Goal: Task Accomplishment & Management: Manage account settings

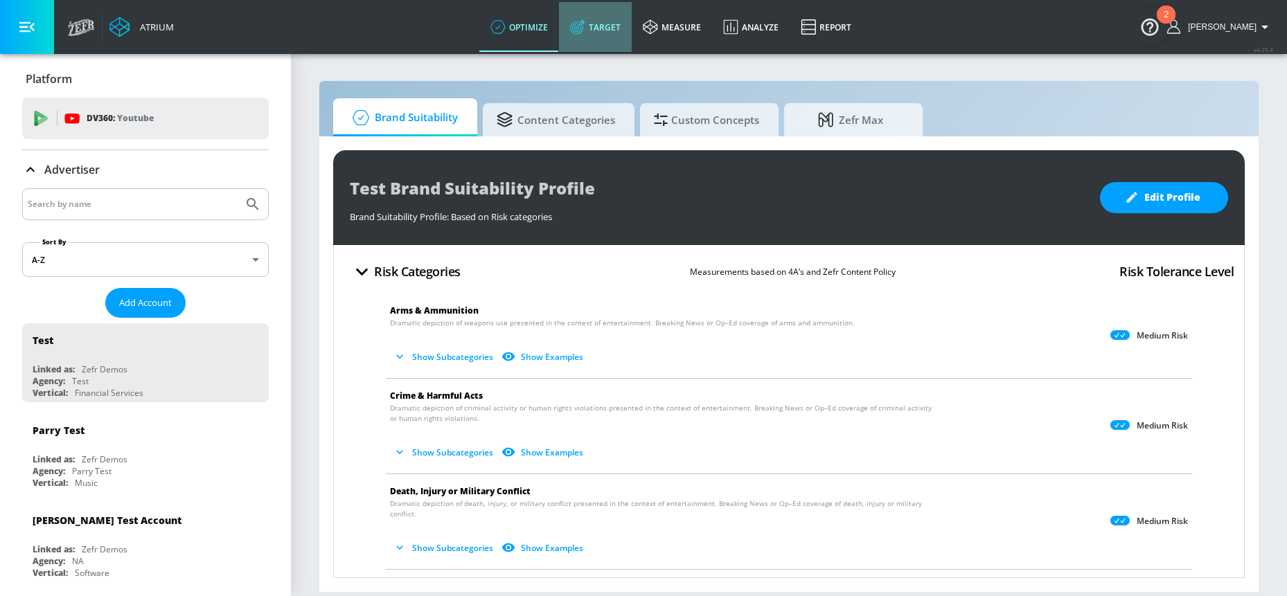
click at [630, 37] on link "Target" at bounding box center [595, 27] width 73 height 50
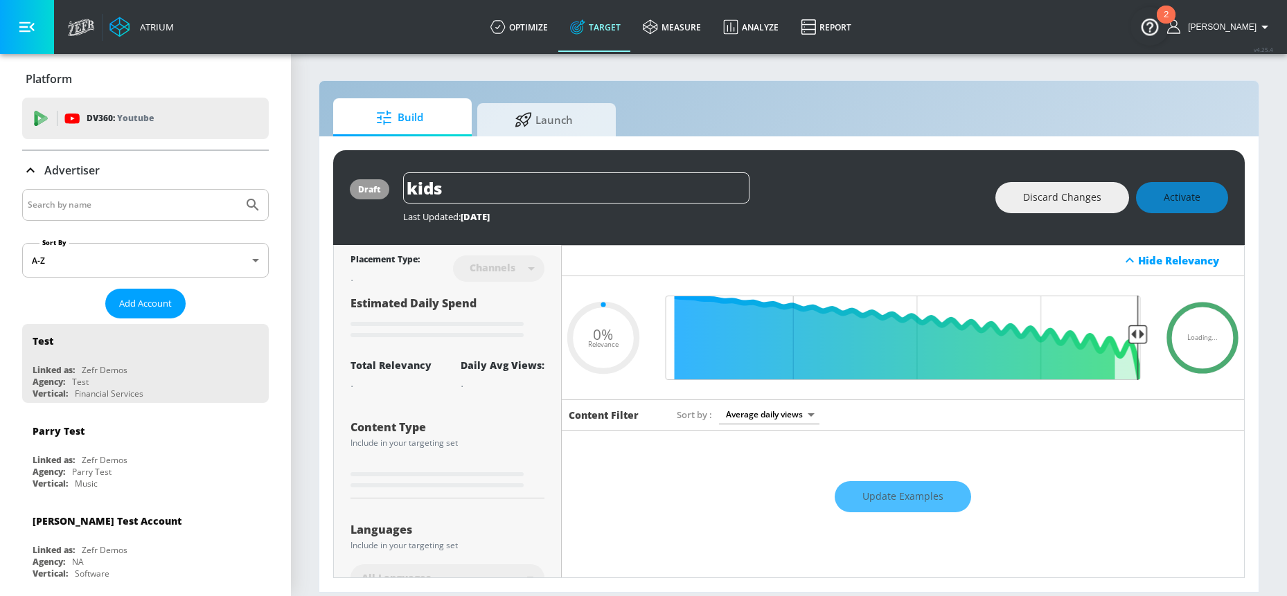
type input "0.59"
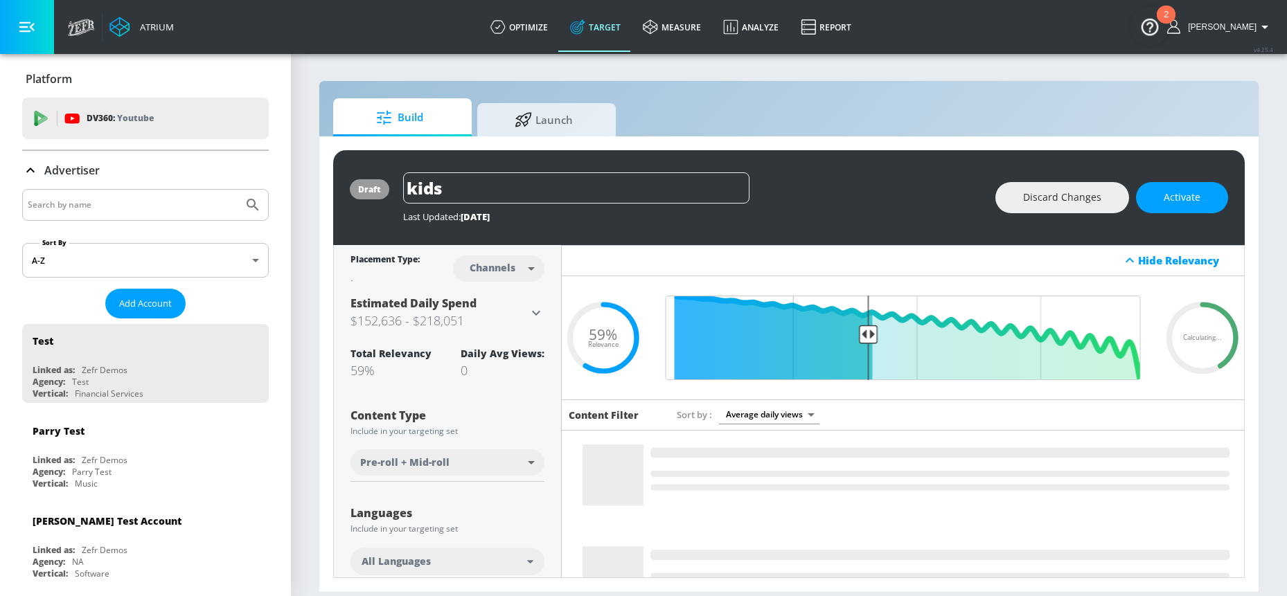
click at [134, 197] on input "Search by name" at bounding box center [133, 205] width 210 height 18
type input "air canada"
click at [238, 190] on button "Submit Search" at bounding box center [253, 205] width 30 height 30
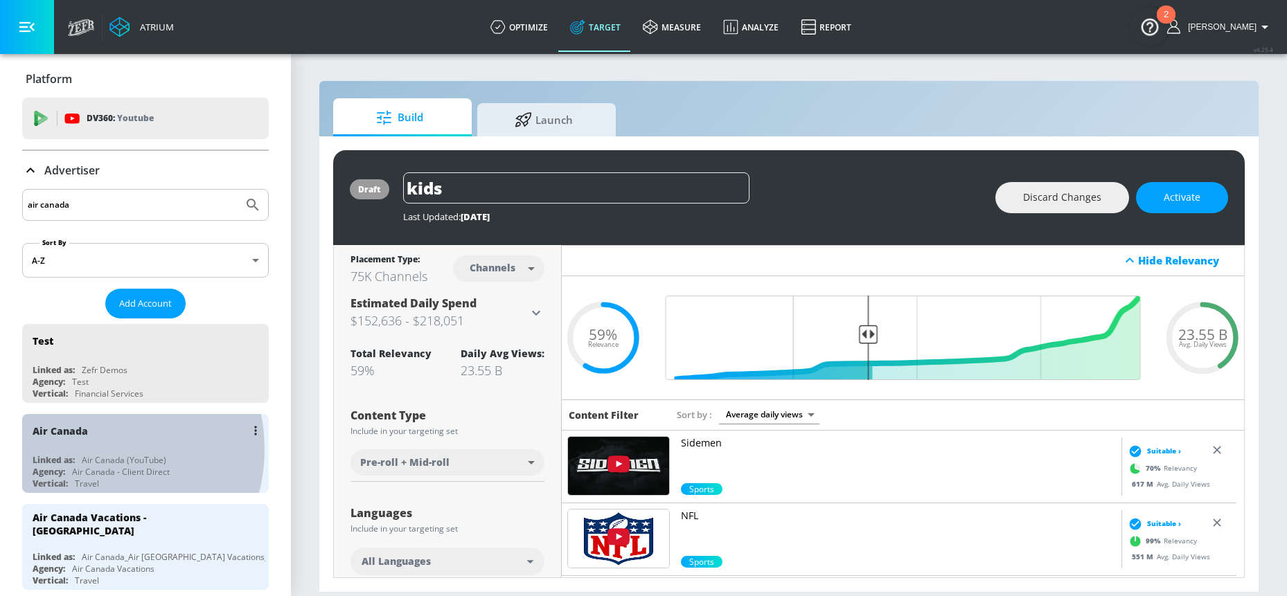
click at [89, 449] on div "Air Canada Linked as: Air Canada (YouTube) Agency: Air Canada - Client Direct V…" at bounding box center [145, 453] width 247 height 79
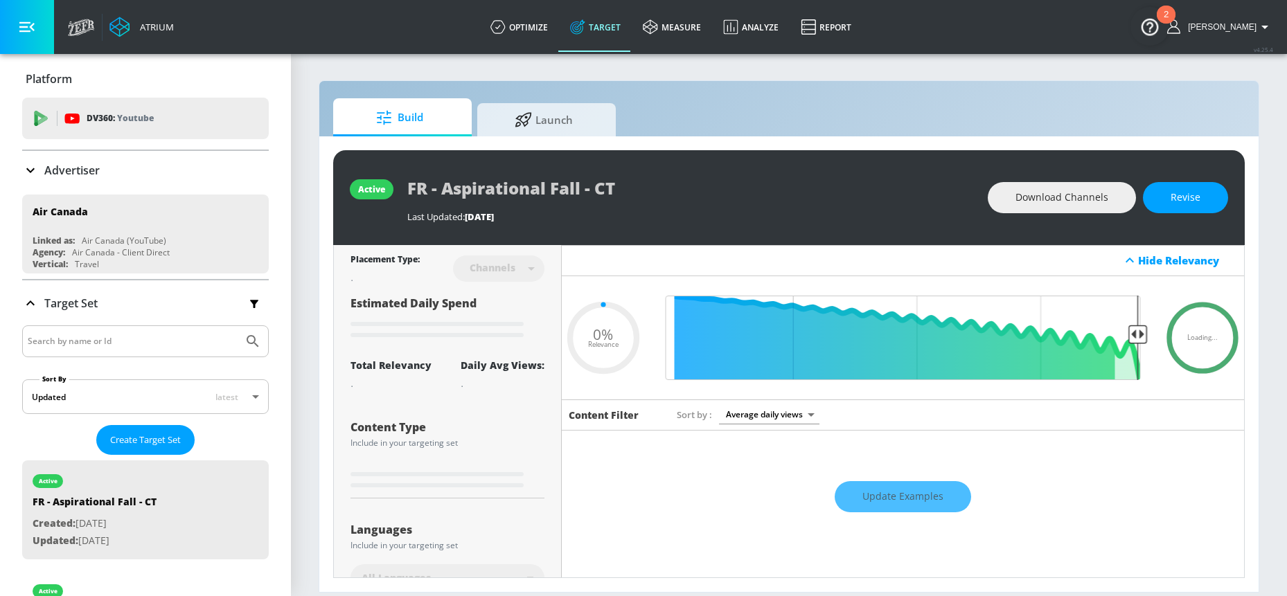
type input "0.05"
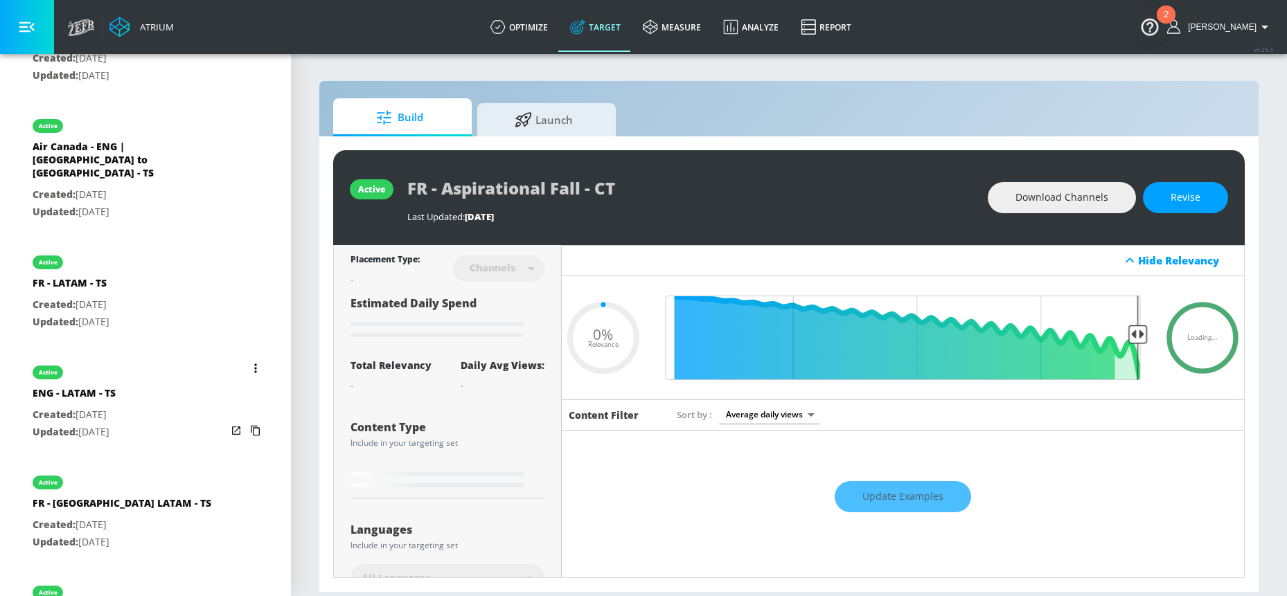
scroll to position [841, 0]
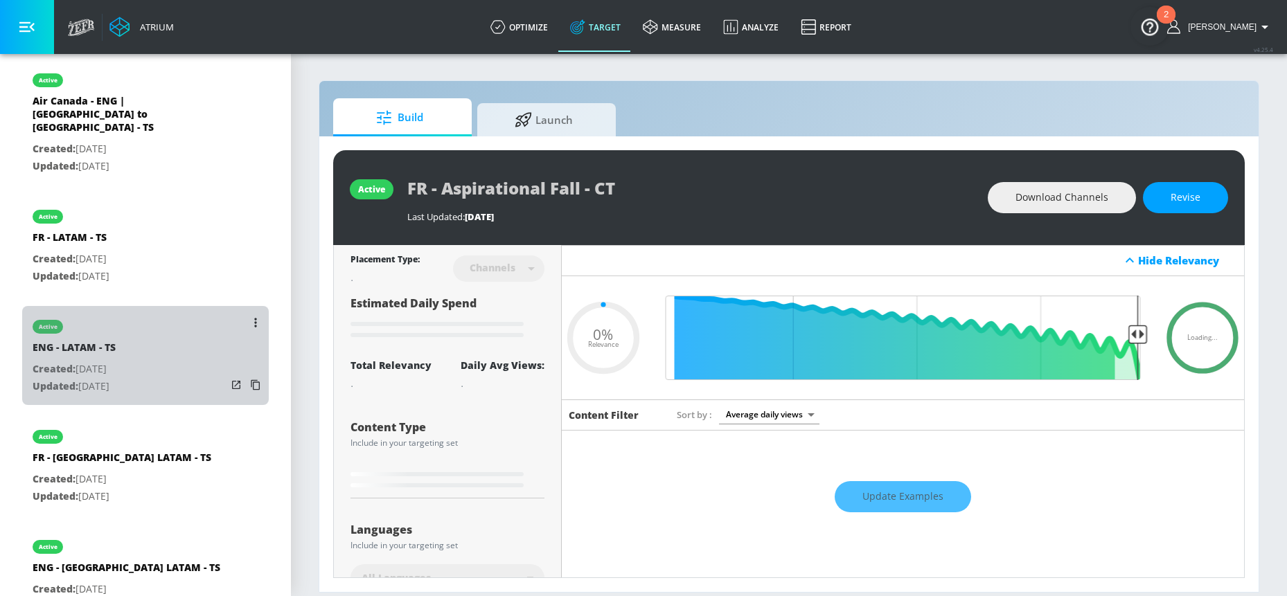
click at [165, 318] on div "active ENG - LATAM - TS Created: Aug. 04, 2025 Updated: Sep. 15, 2025" at bounding box center [145, 355] width 247 height 99
type input "ENG - LATAM - TS"
type input "videos"
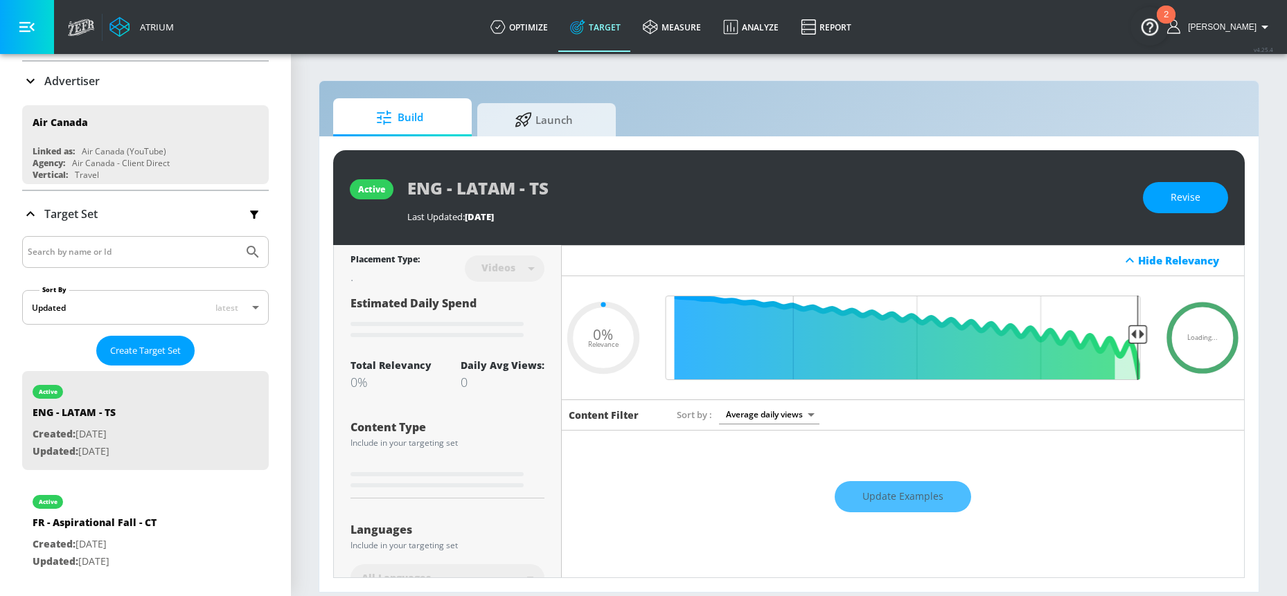
scroll to position [90, 0]
type input "0.15"
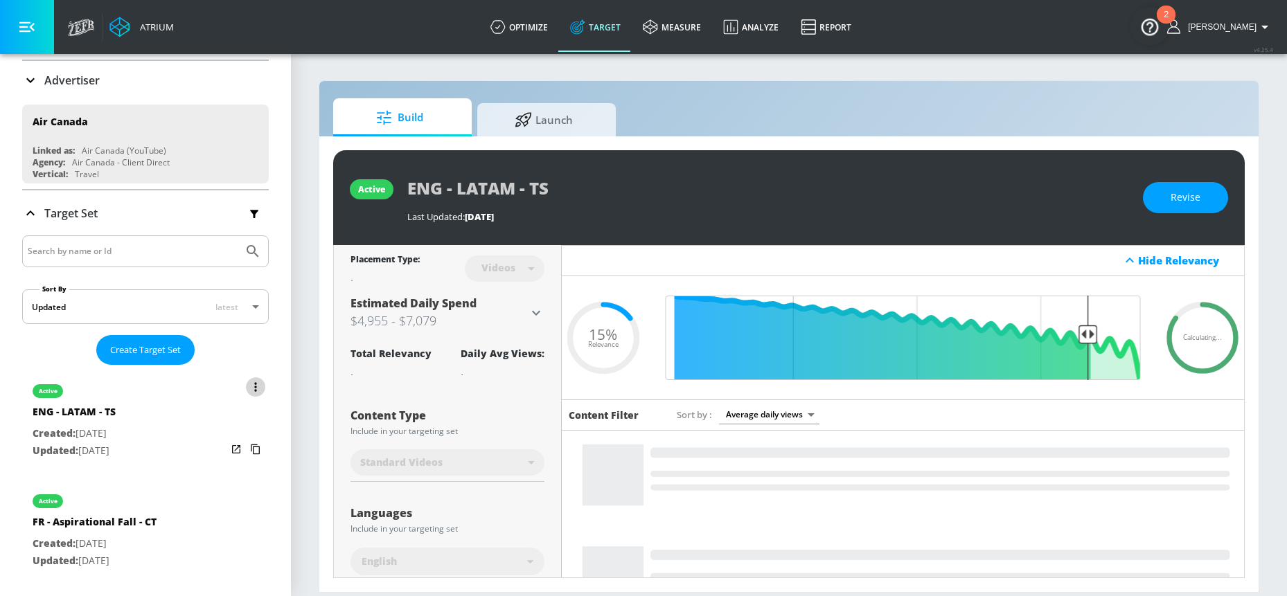
click at [246, 393] on button "list of Target Set" at bounding box center [255, 386] width 19 height 19
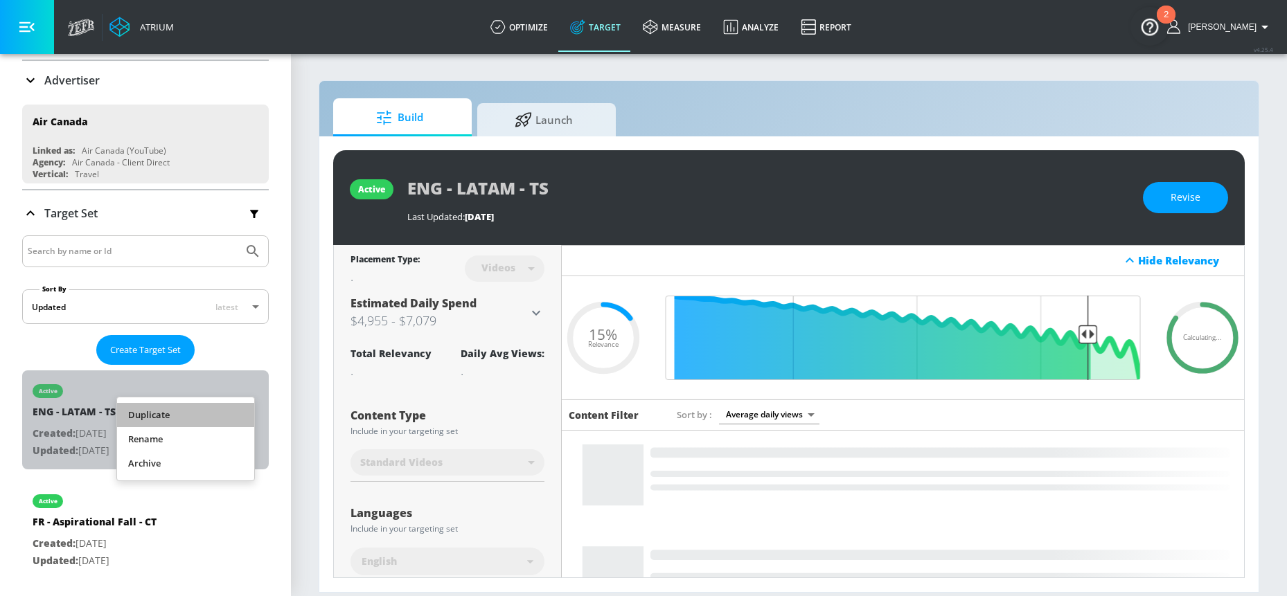
click at [208, 419] on li "Duplicate" at bounding box center [185, 415] width 137 height 24
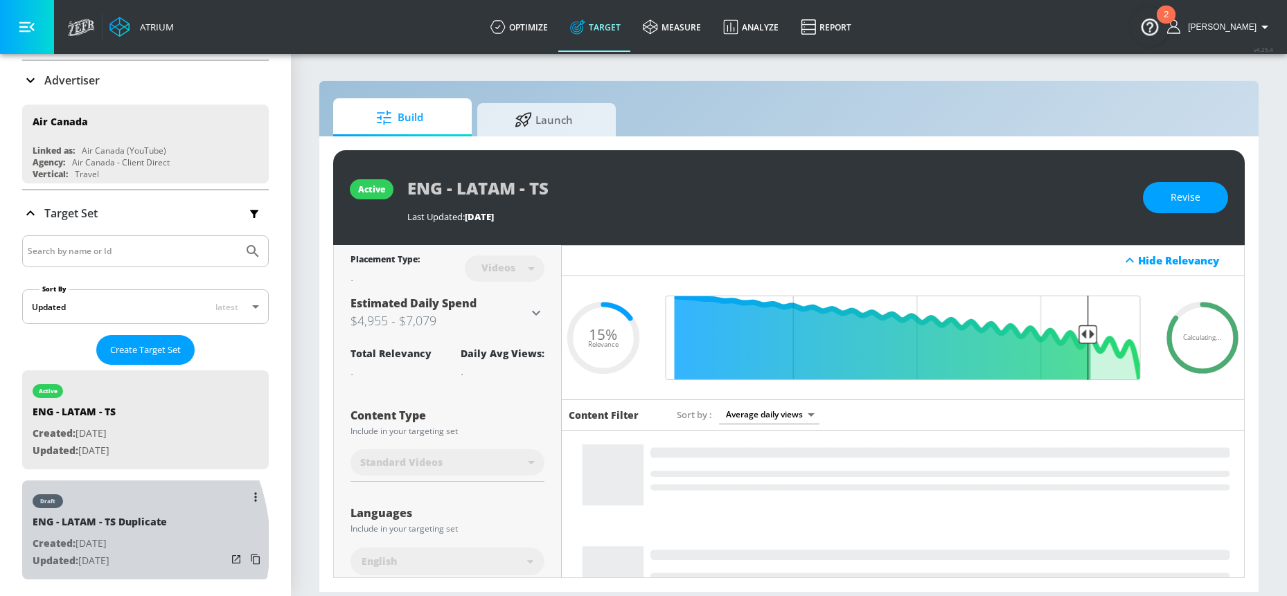
click at [78, 544] on p "Created: [DATE]" at bounding box center [100, 543] width 134 height 17
type input "ENG - LATAM - TS Duplicate"
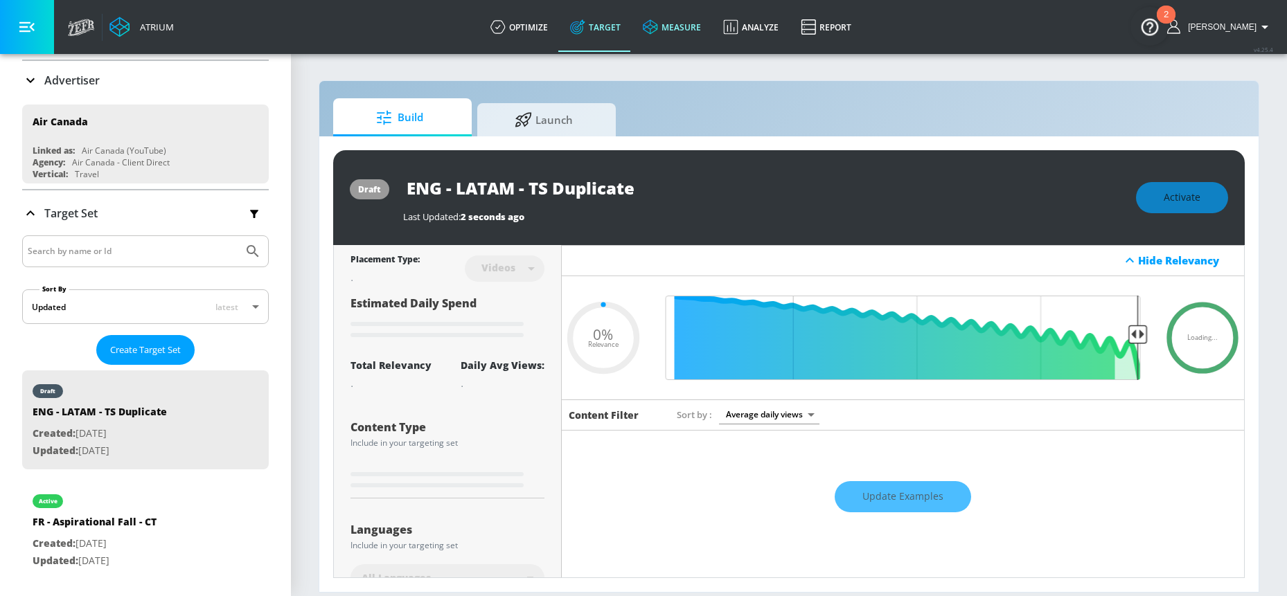
type input "0.15"
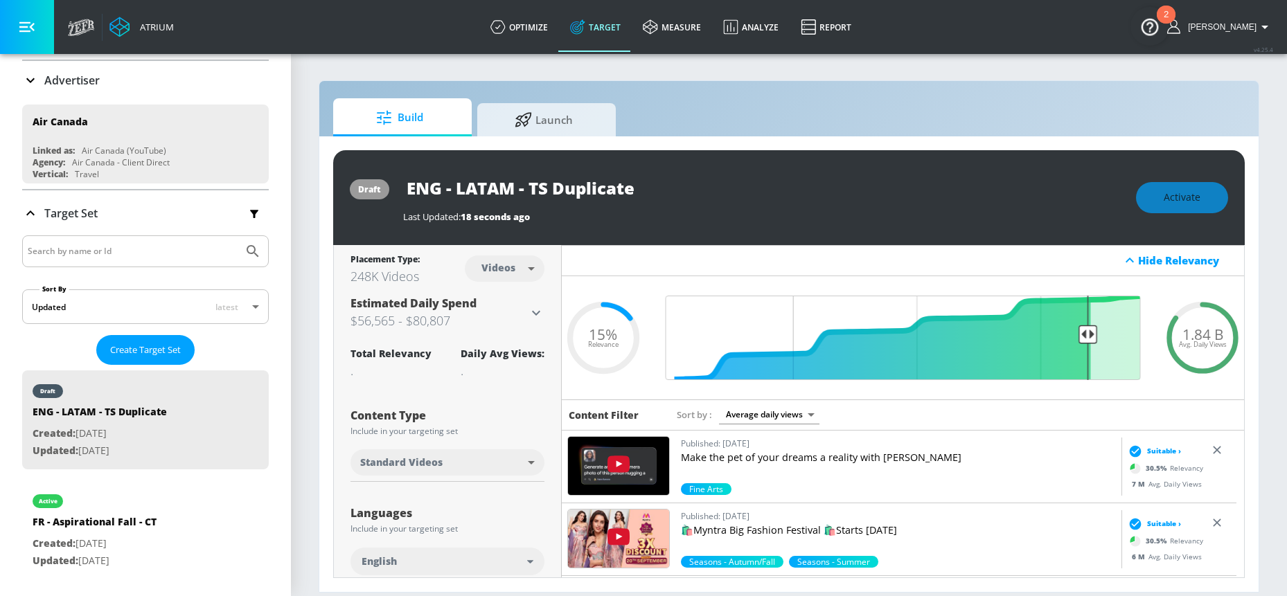
drag, startPoint x: 651, startPoint y: 195, endPoint x: 528, endPoint y: 182, distance: 123.2
click at [528, 182] on input "ENG - LATAM - TS Duplicate" at bounding box center [576, 187] width 346 height 31
type input "ENG - LATAM - CT"
click at [740, 192] on icon "button" at bounding box center [737, 187] width 12 height 12
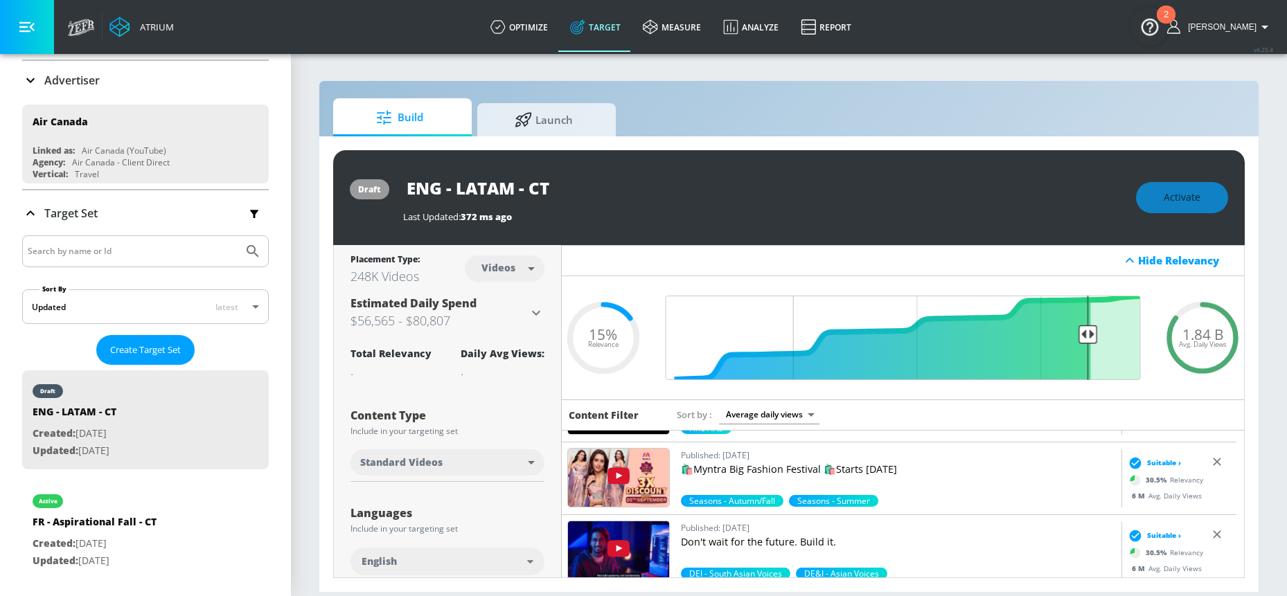
click at [512, 273] on body "Atrium optimize Target measure Analyze Report optimize Target measure Analyze R…" at bounding box center [643, 298] width 1287 height 596
click at [510, 298] on div "Channels" at bounding box center [502, 299] width 50 height 15
type input "channels"
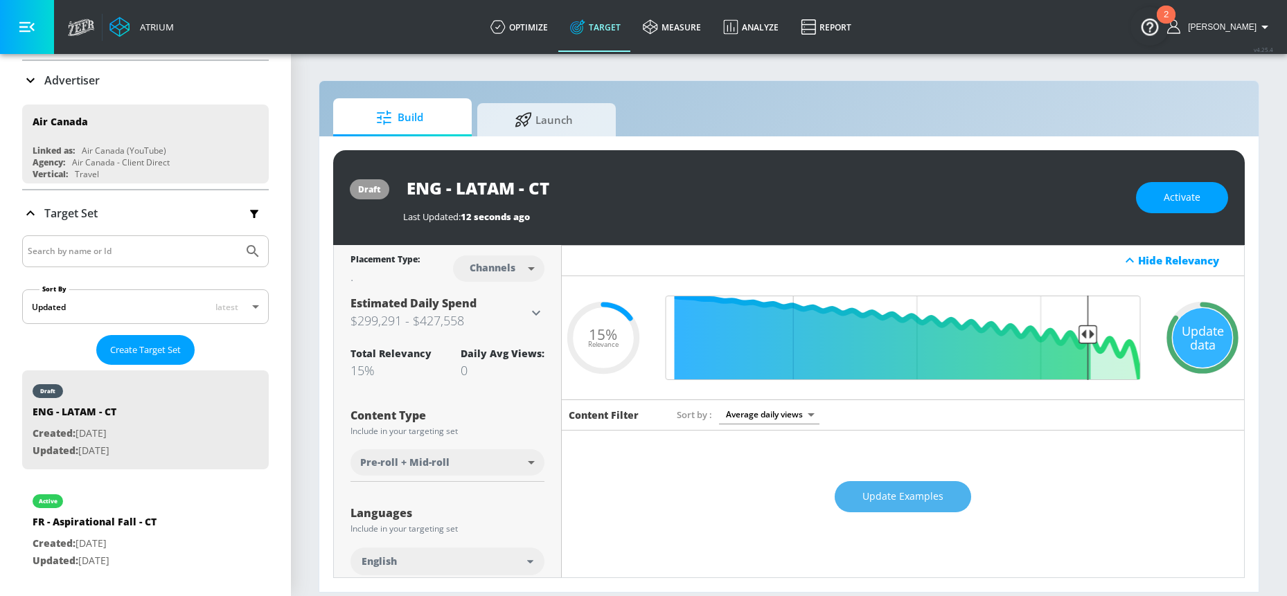
click at [904, 505] on span "Update Examples" at bounding box center [902, 496] width 81 height 17
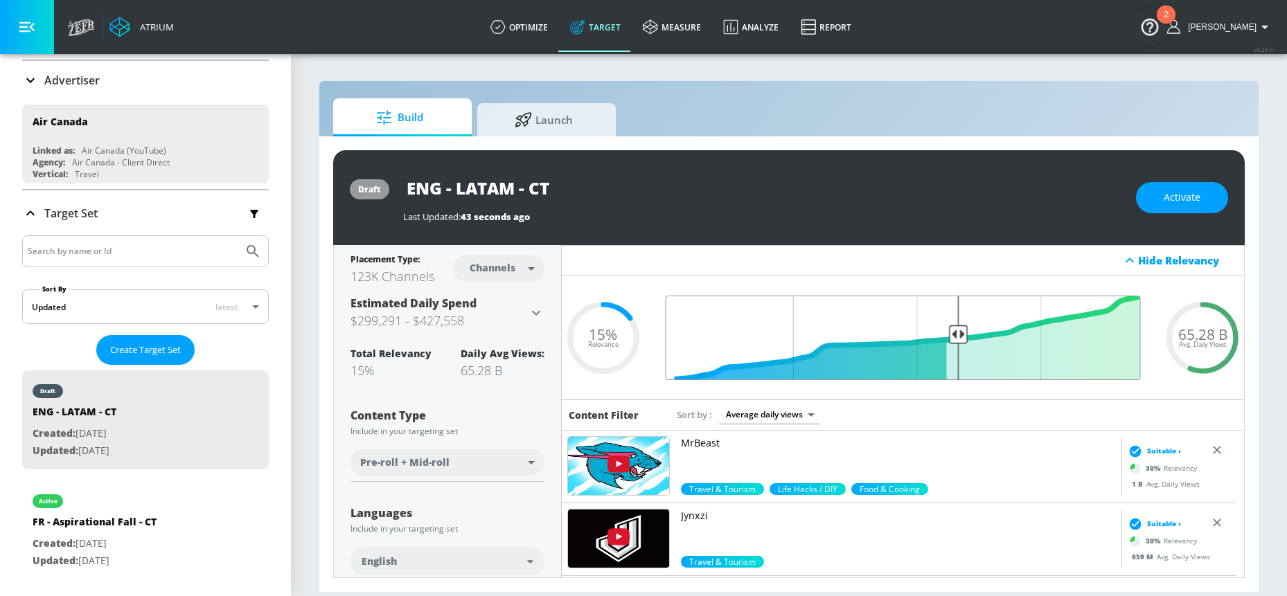
drag, startPoint x: 1083, startPoint y: 335, endPoint x: 947, endPoint y: 356, distance: 137.3
type input "0.41"
click at [947, 356] on input "Final Threshold" at bounding box center [903, 338] width 489 height 84
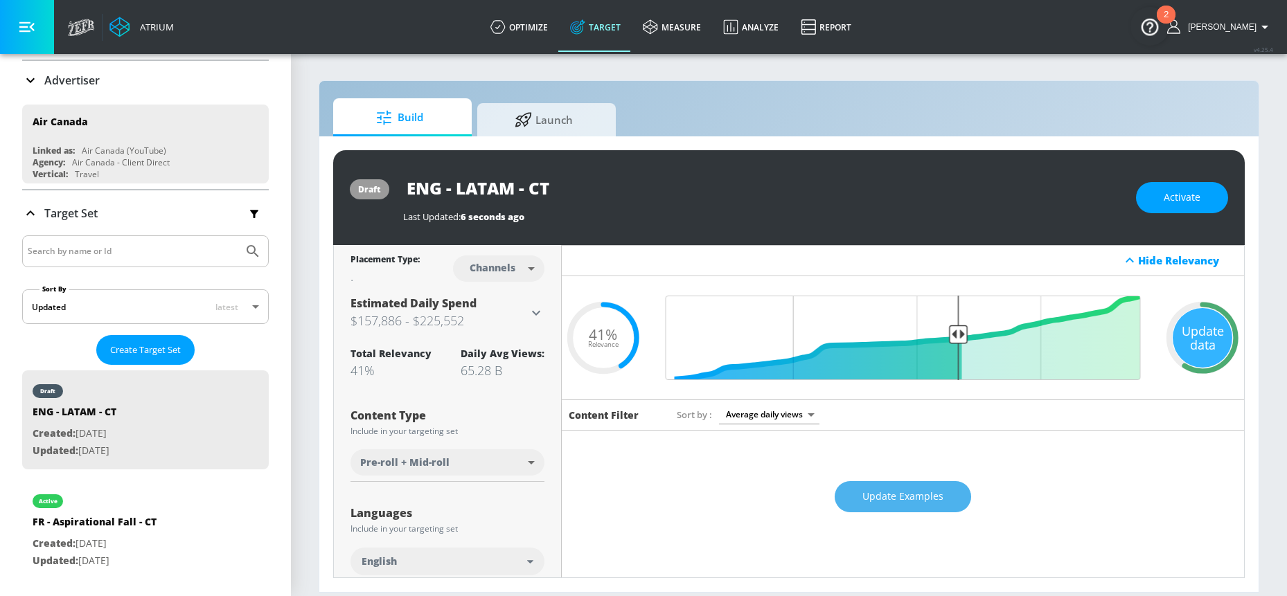
click at [886, 495] on span "Update Examples" at bounding box center [902, 496] width 81 height 17
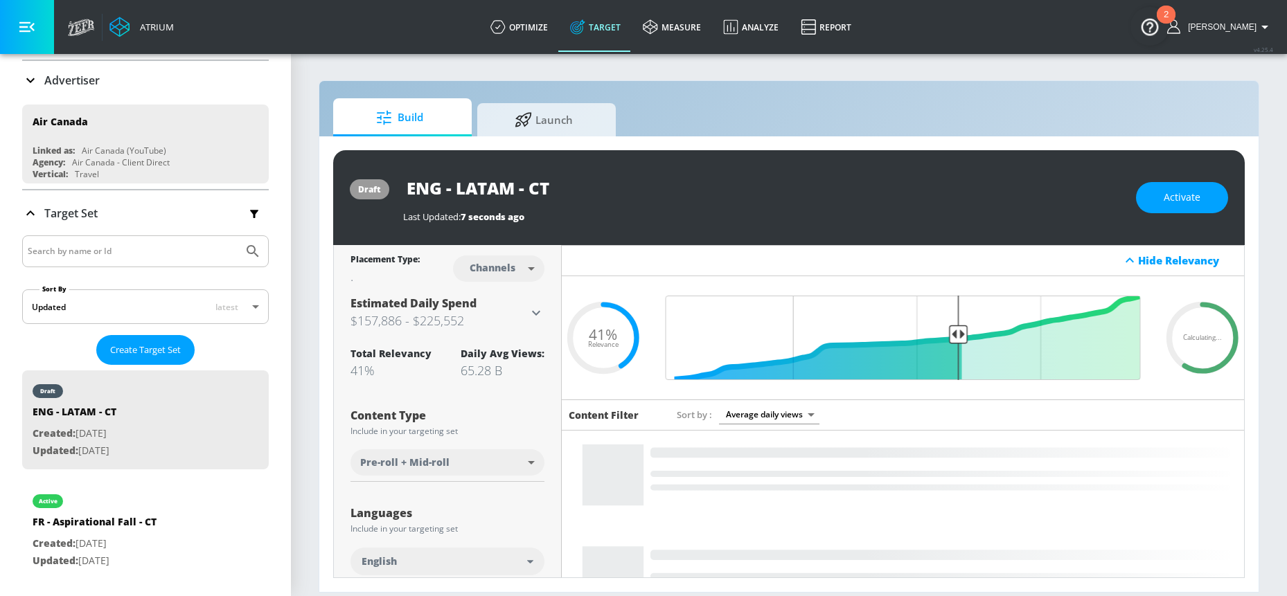
drag, startPoint x: 575, startPoint y: 184, endPoint x: 406, endPoint y: 172, distance: 169.4
click at [406, 172] on input "ENG - LATAM - CT" at bounding box center [576, 187] width 346 height 31
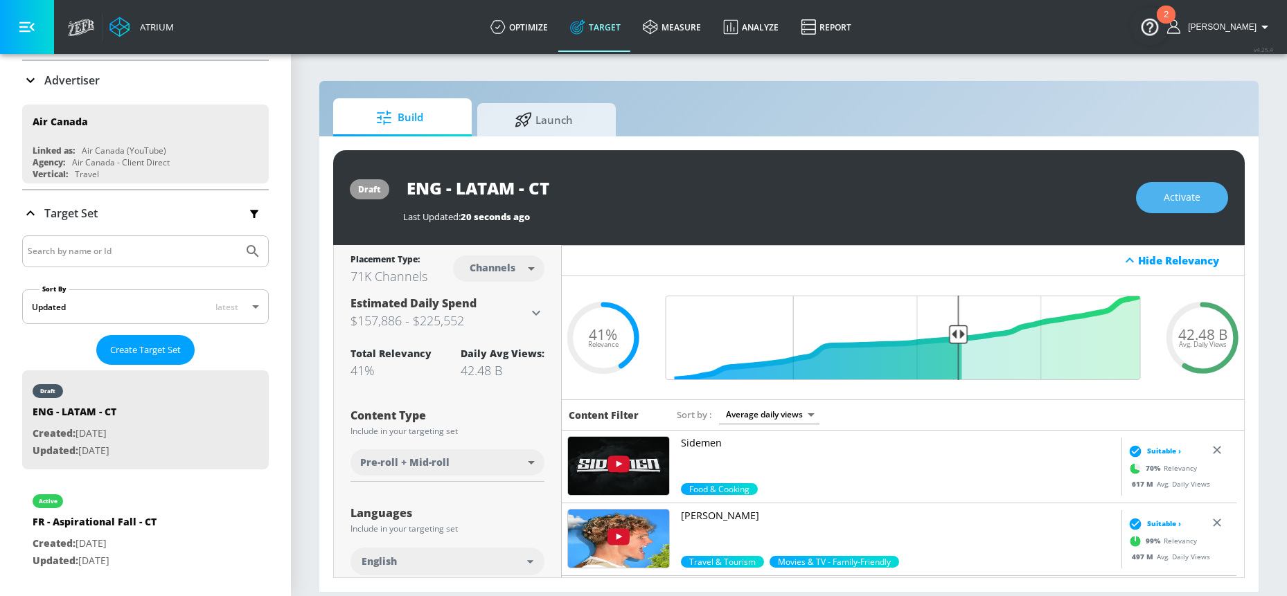
click at [1186, 198] on span "Activate" at bounding box center [1181, 197] width 37 height 17
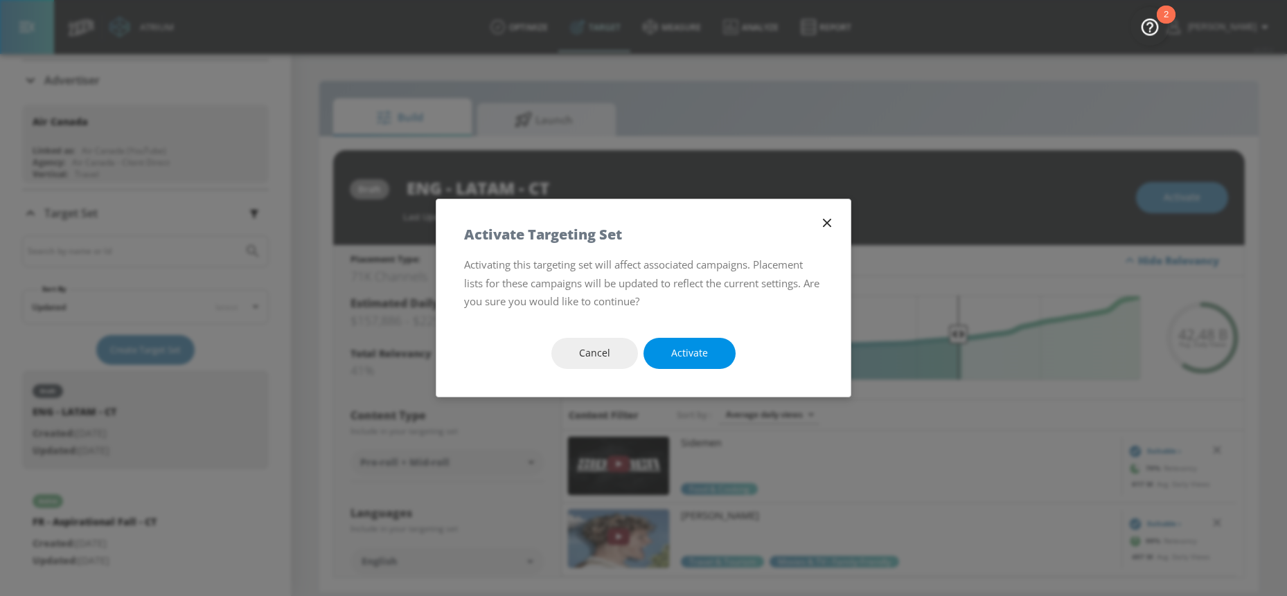
click at [708, 346] on button "Activate" at bounding box center [689, 353] width 92 height 31
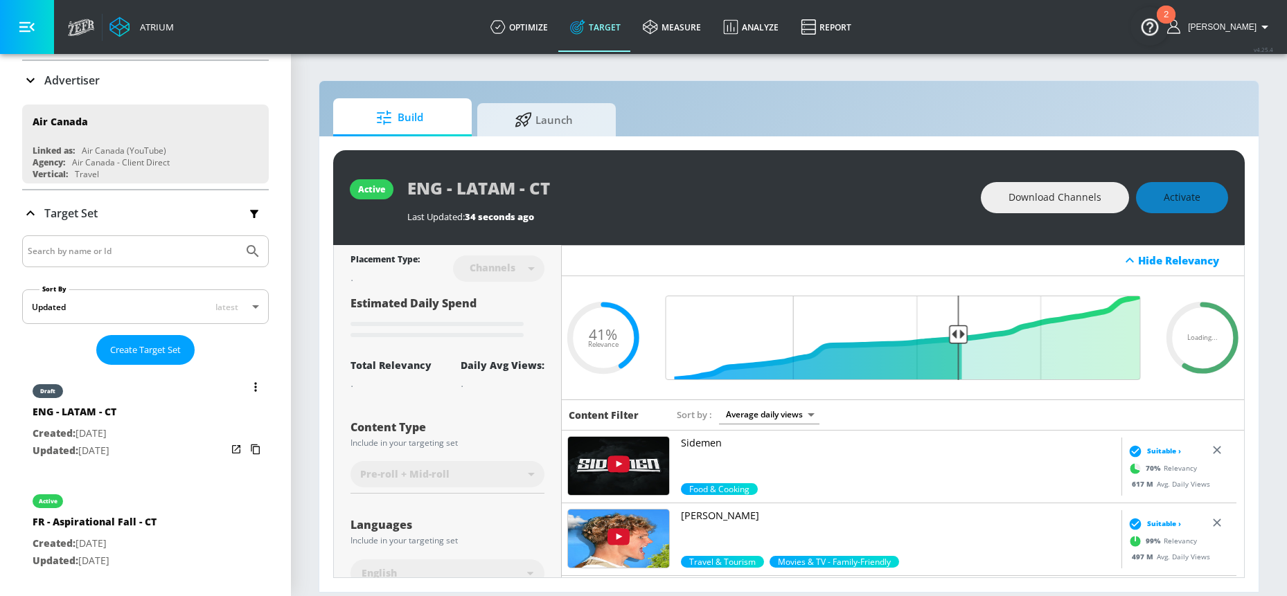
click at [245, 447] on icon "list of Target Set" at bounding box center [255, 449] width 22 height 22
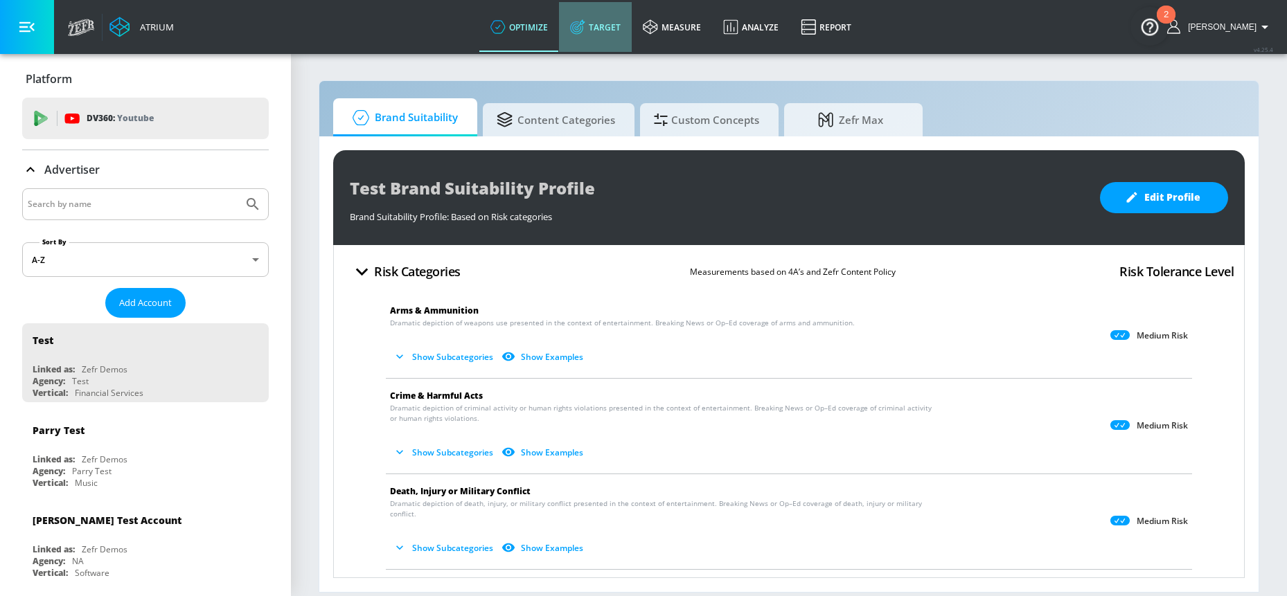
click at [632, 38] on link "Target" at bounding box center [595, 27] width 73 height 50
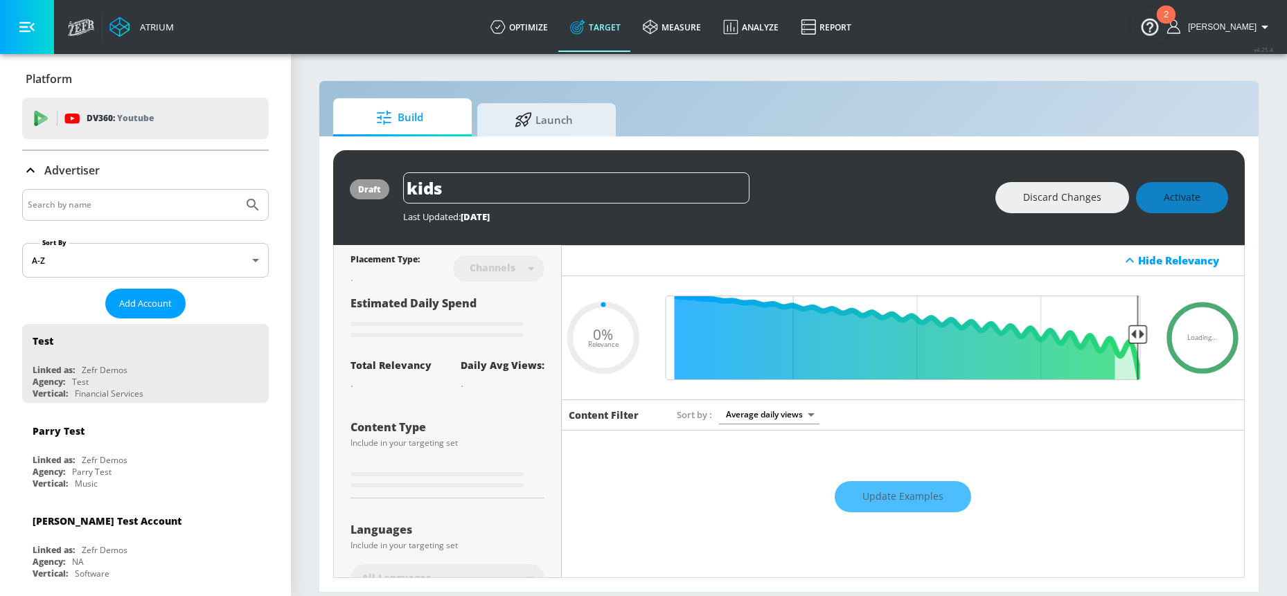
type input "0.59"
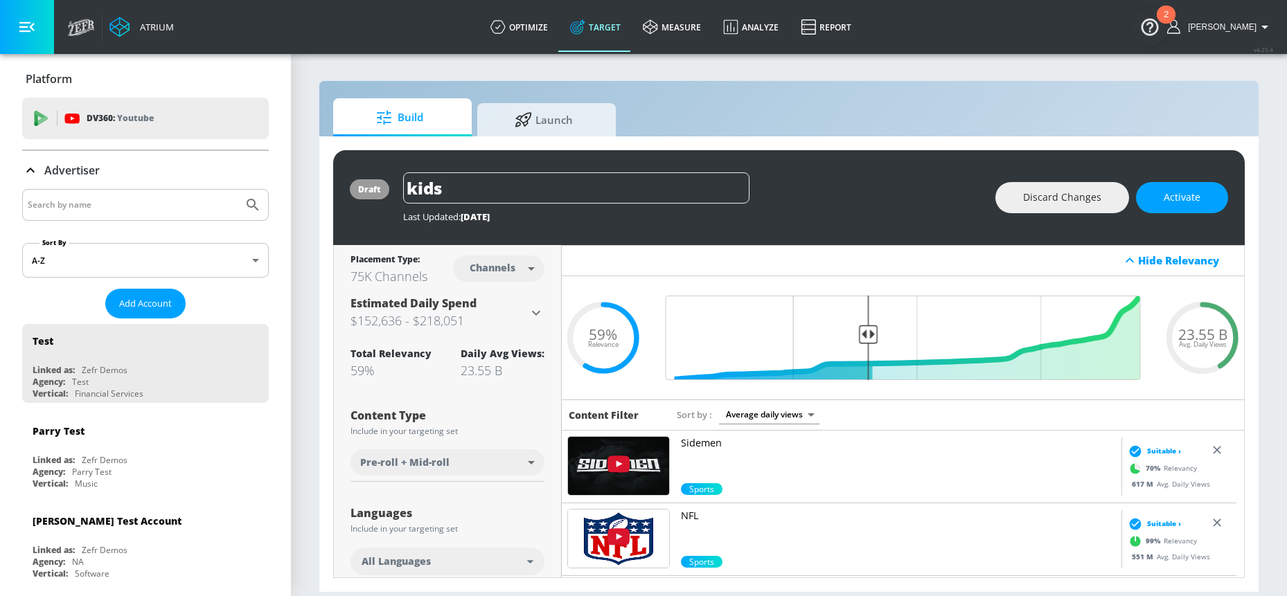
click at [151, 205] on input "Search by name" at bounding box center [133, 205] width 210 height 18
type input "air canada"
click at [238, 190] on button "Submit Search" at bounding box center [253, 205] width 30 height 30
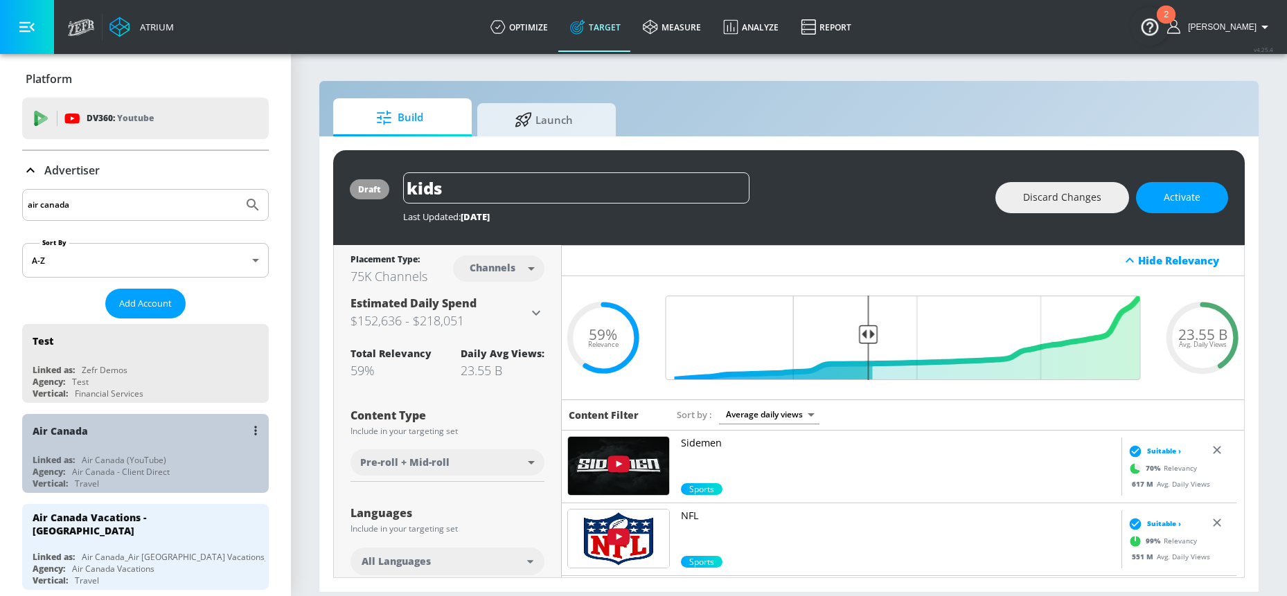
drag, startPoint x: 163, startPoint y: 467, endPoint x: 175, endPoint y: 471, distance: 12.3
click at [175, 471] on div "Agency: Air Canada - Client Direct" at bounding box center [149, 472] width 233 height 12
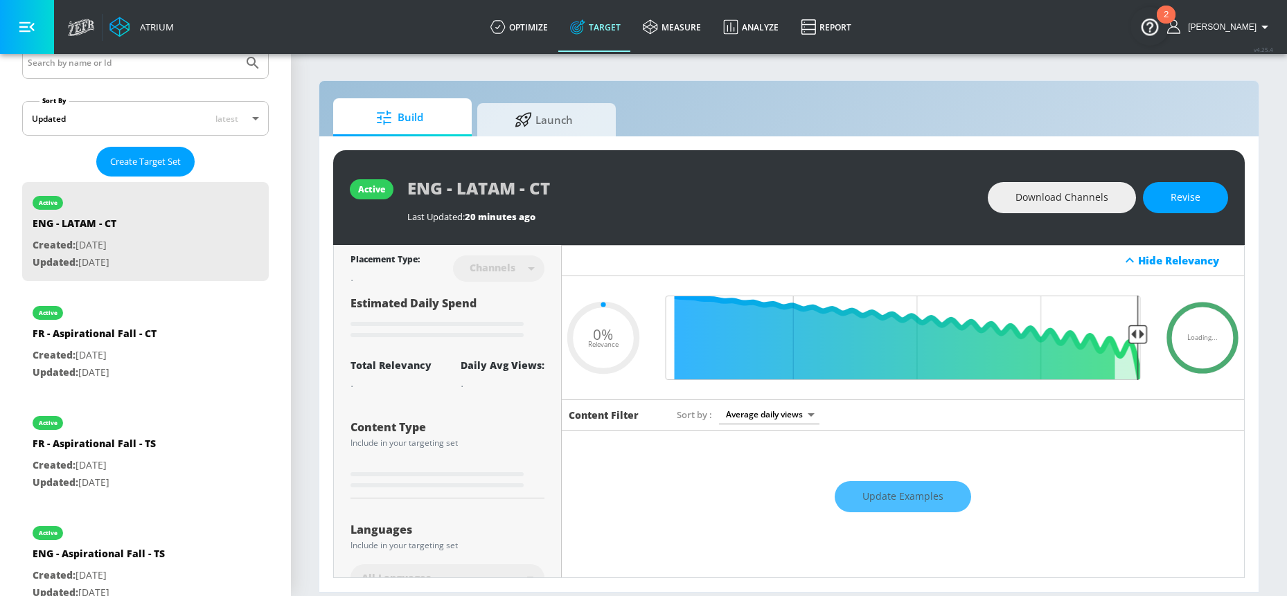
scroll to position [279, 0]
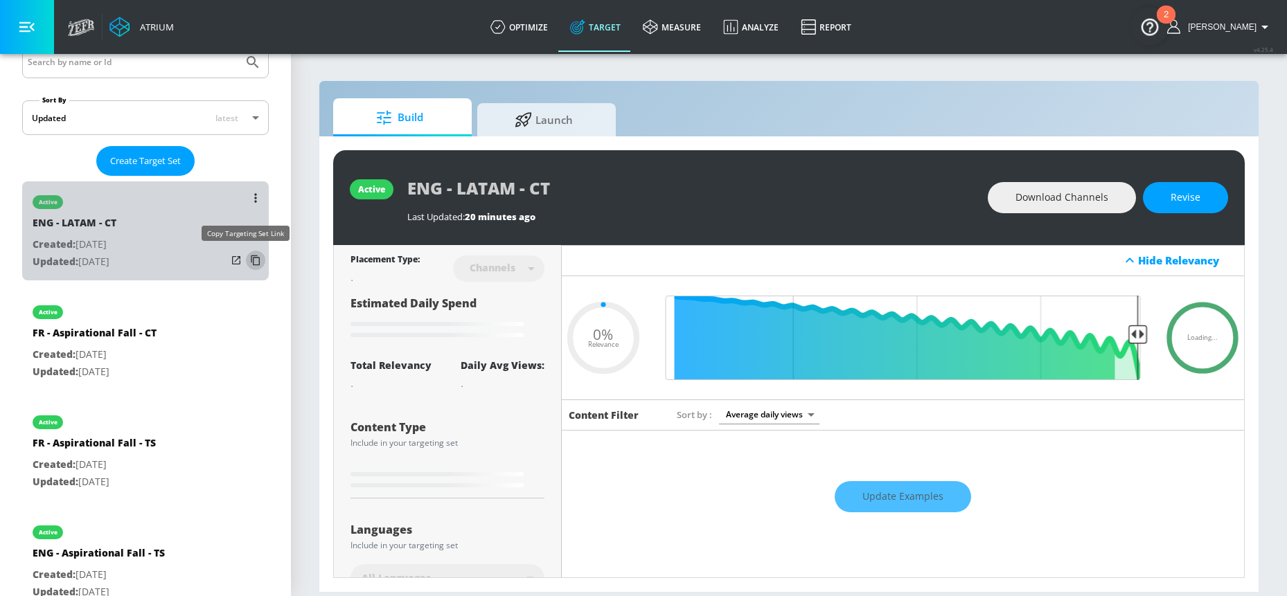
click at [247, 262] on icon "list of Target Set" at bounding box center [255, 260] width 22 height 22
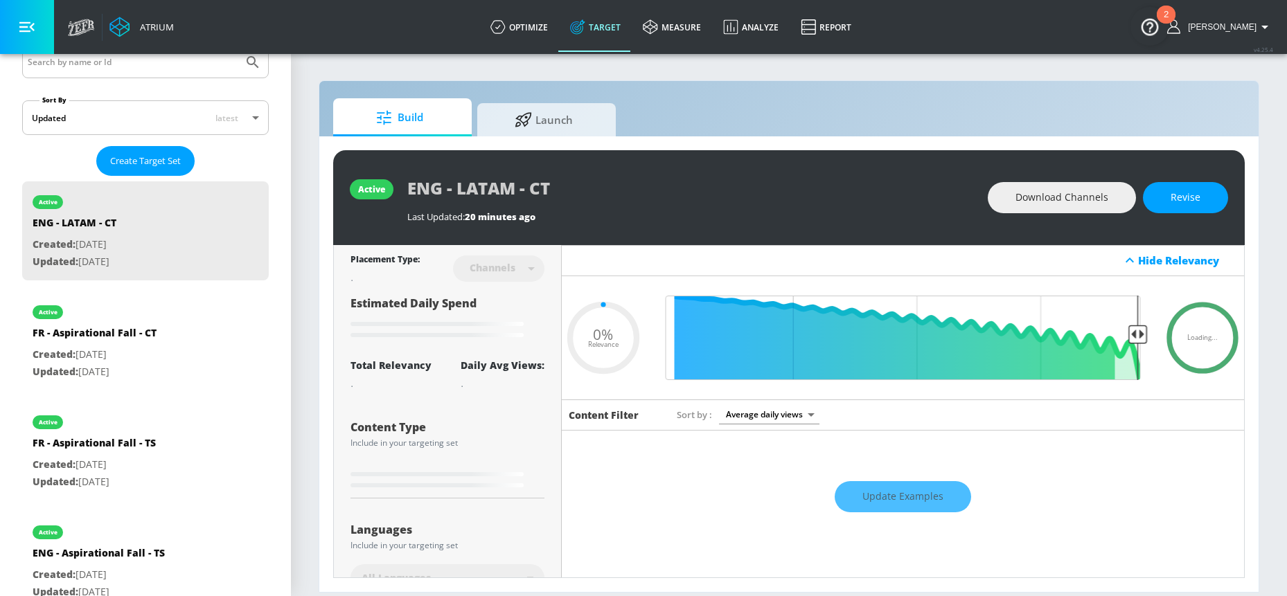
type input "0.41"
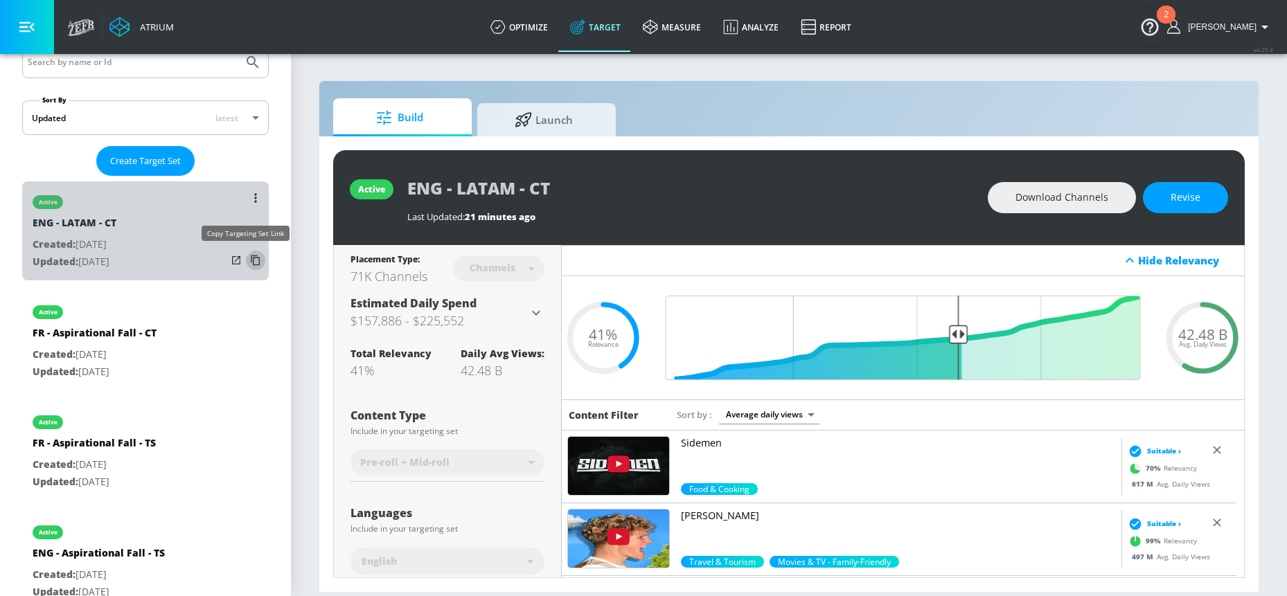
click at [244, 260] on icon "list of Target Set" at bounding box center [255, 260] width 22 height 22
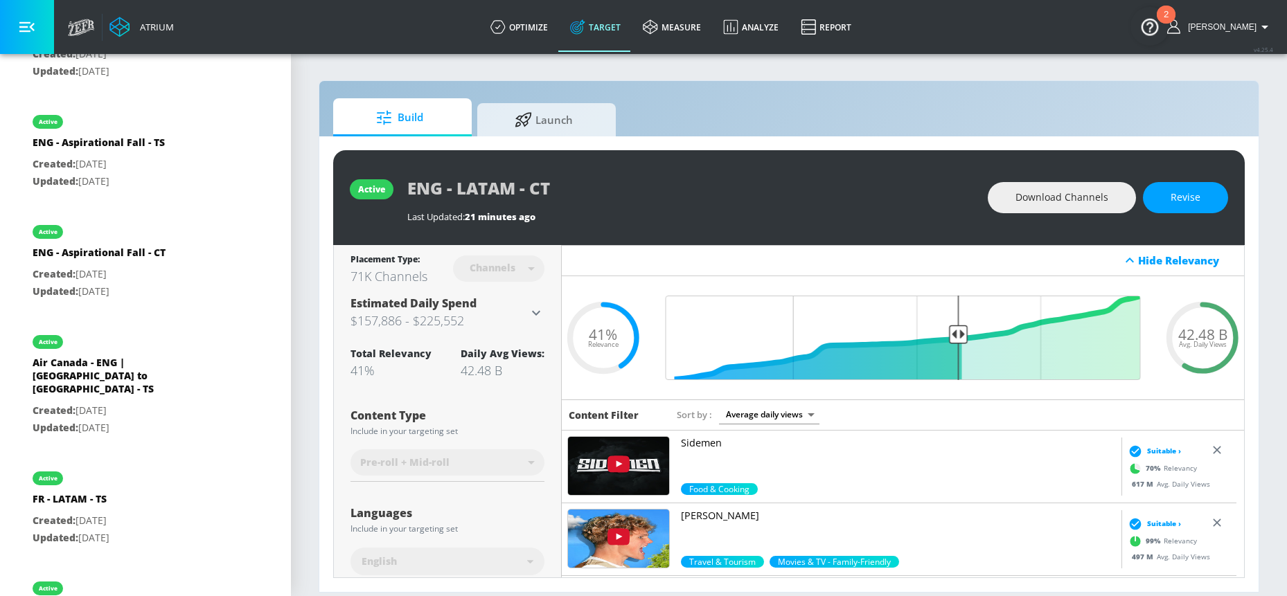
scroll to position [715, 0]
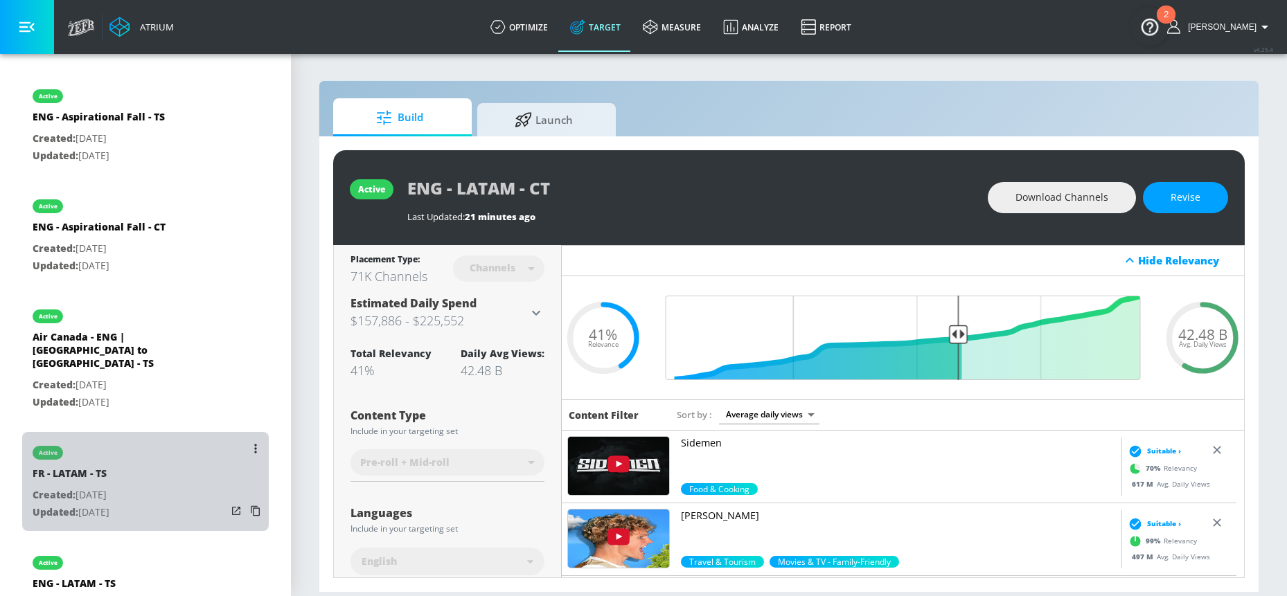
click at [174, 450] on div "active FR - LATAM - TS Created: Aug. 04, 2025 Updated: Sep. 15, 2025" at bounding box center [145, 481] width 247 height 99
type input "FR - LATAM - TS"
type input "videos"
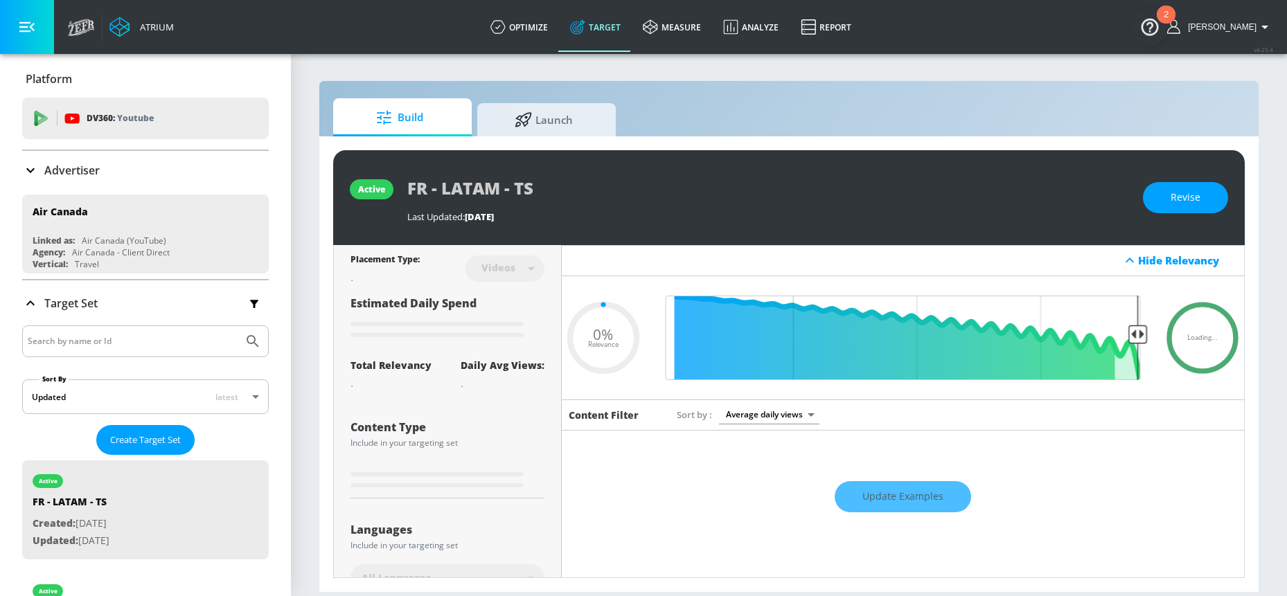
type input "0.14"
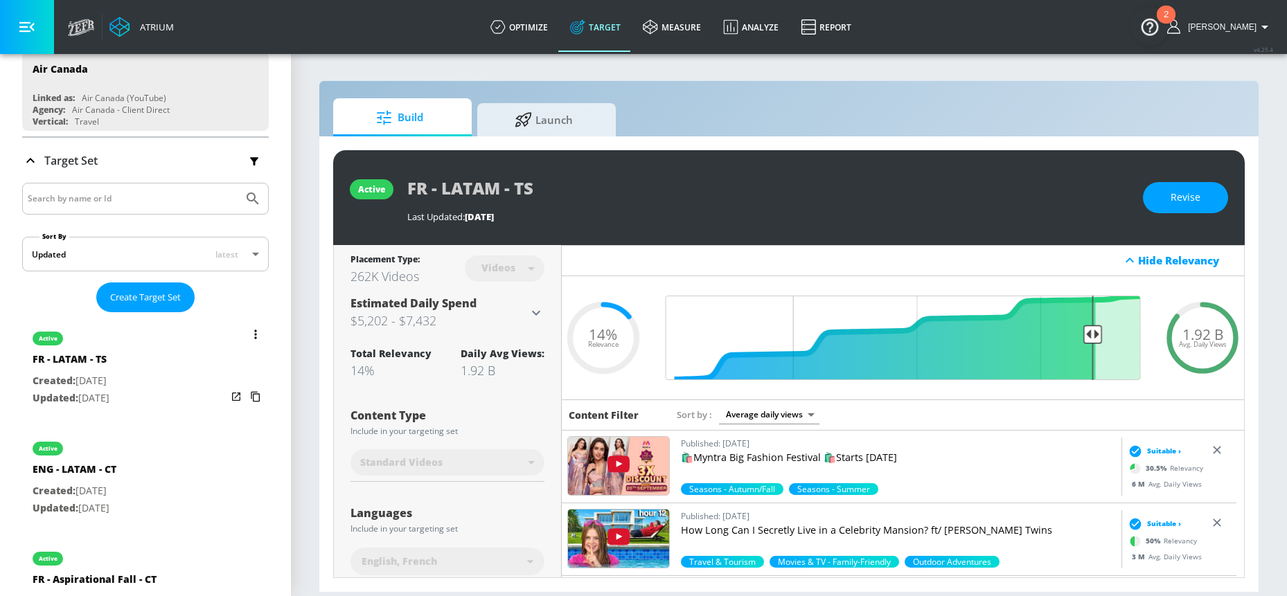
scroll to position [281, 0]
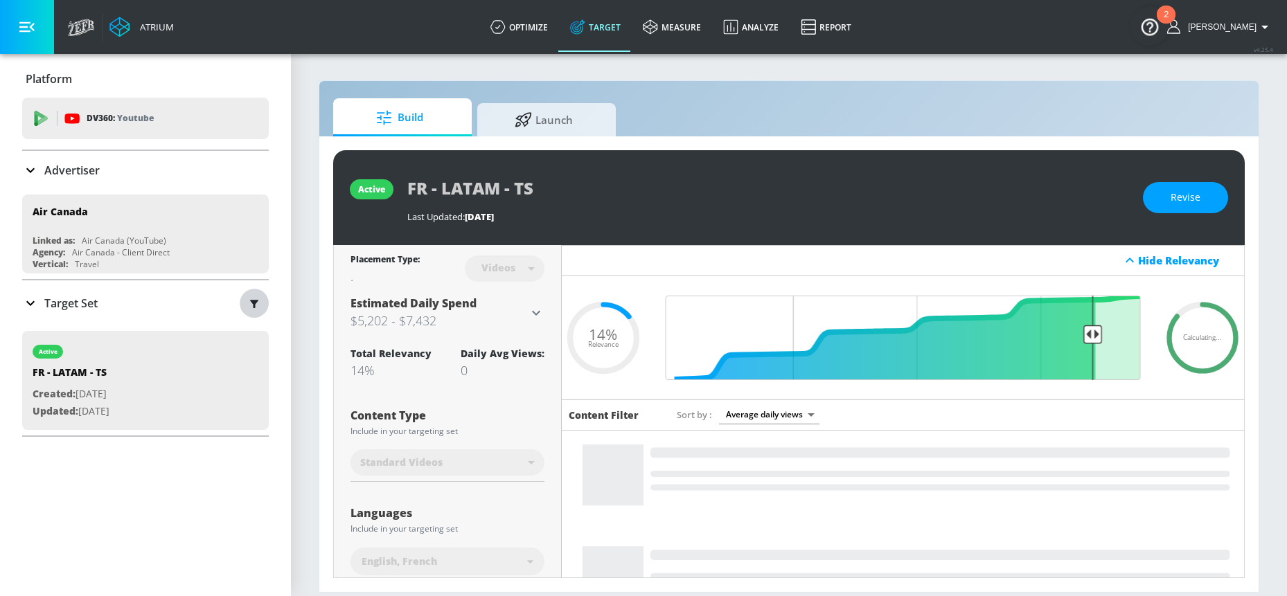
click at [252, 299] on button "button" at bounding box center [254, 303] width 29 height 29
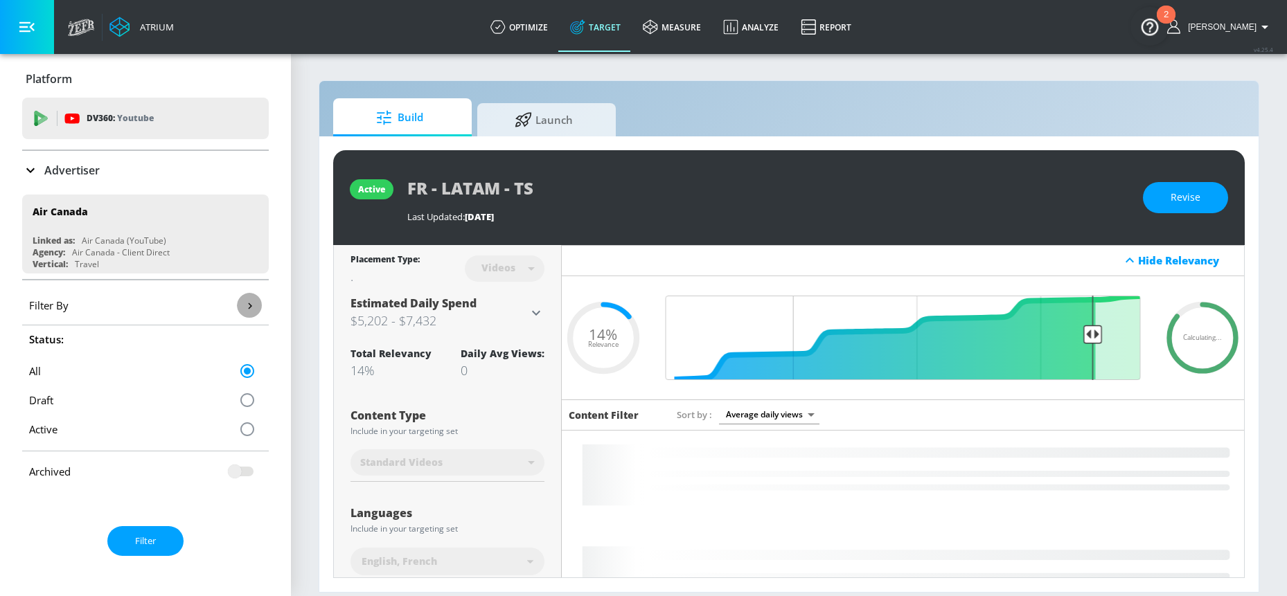
drag, startPoint x: 239, startPoint y: 310, endPoint x: 138, endPoint y: 312, distance: 101.1
click at [242, 310] on icon "button" at bounding box center [249, 305] width 15 height 15
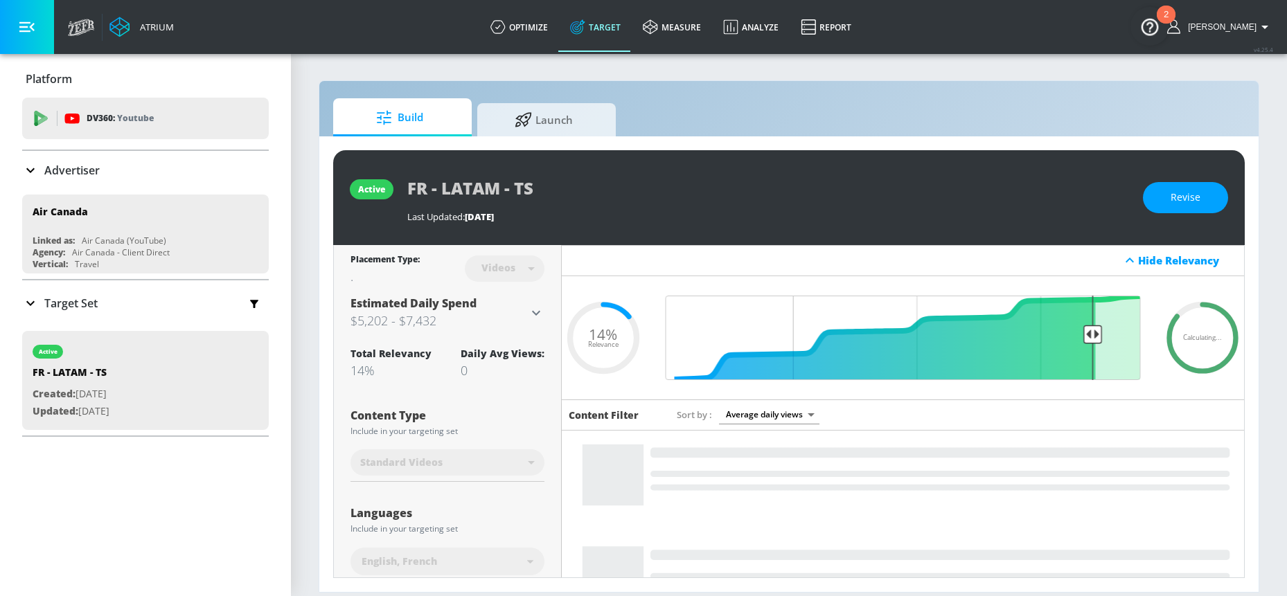
click at [36, 300] on icon at bounding box center [30, 303] width 17 height 17
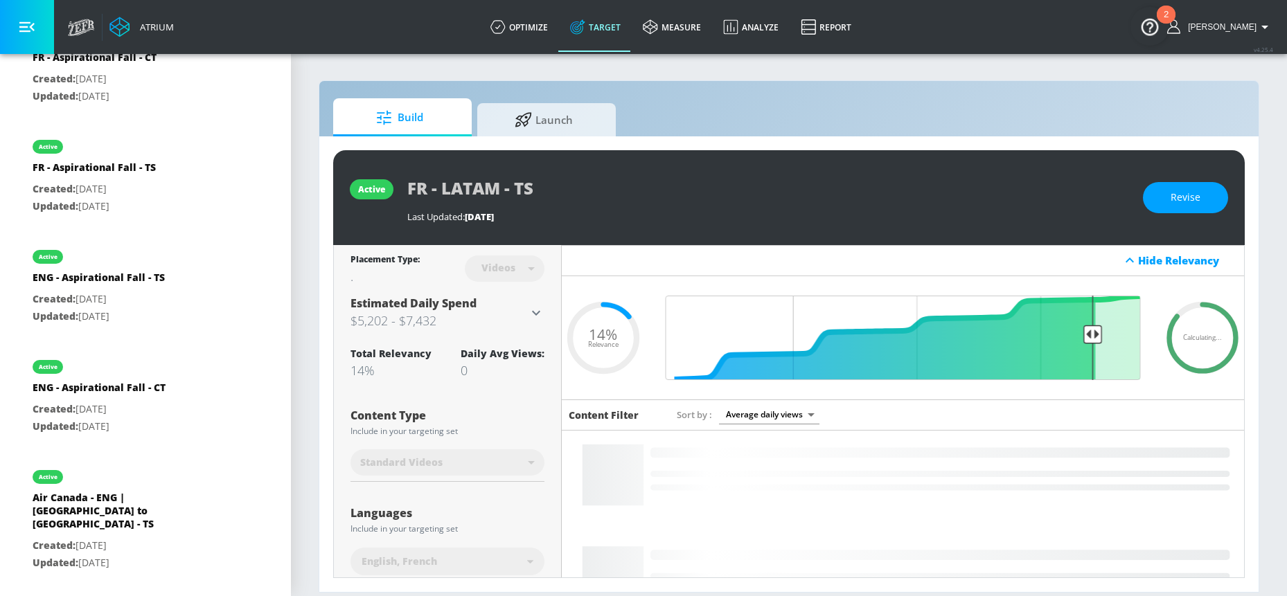
scroll to position [107, 0]
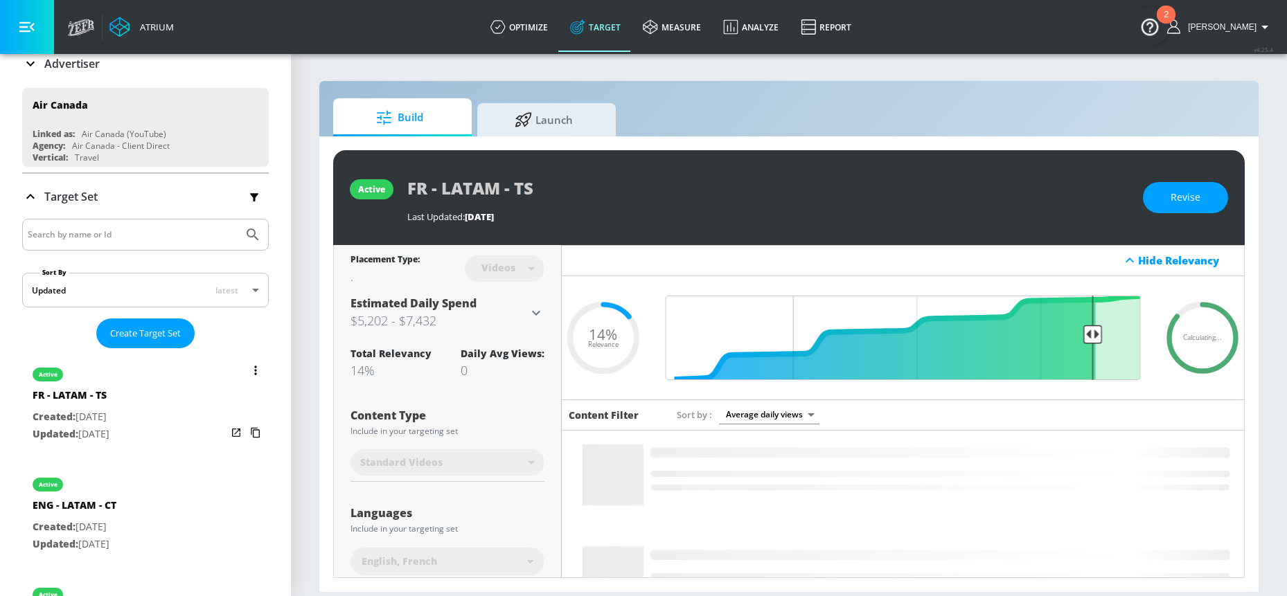
click at [247, 369] on button "list of Target Set" at bounding box center [255, 370] width 19 height 19
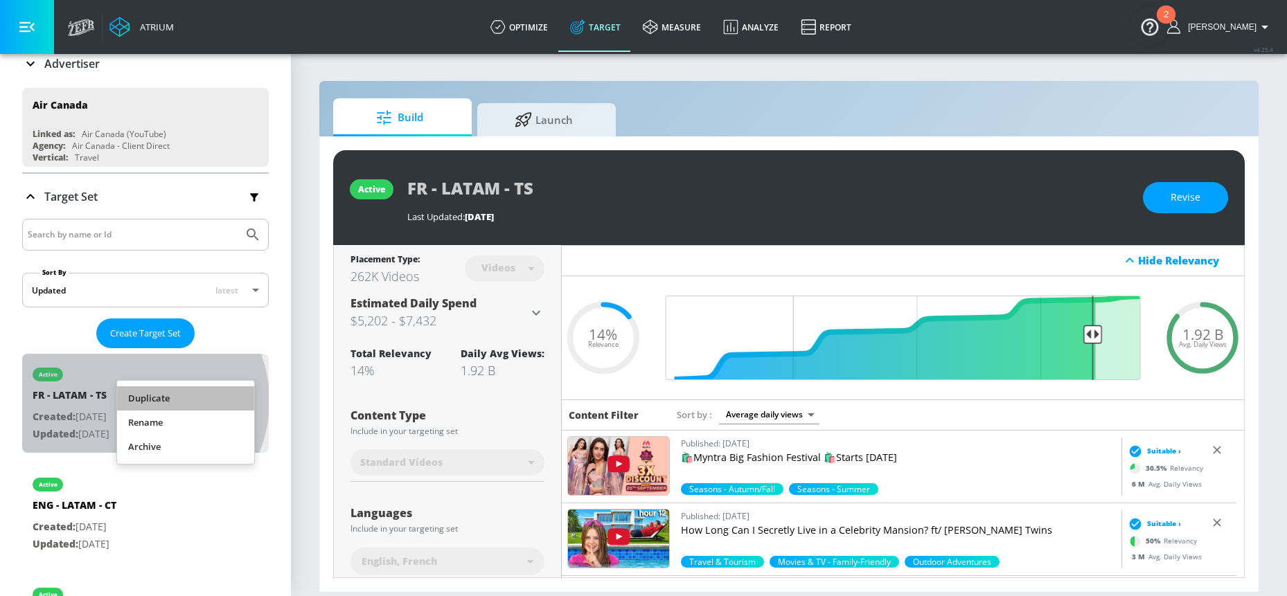
click at [132, 401] on li "Duplicate" at bounding box center [185, 398] width 137 height 24
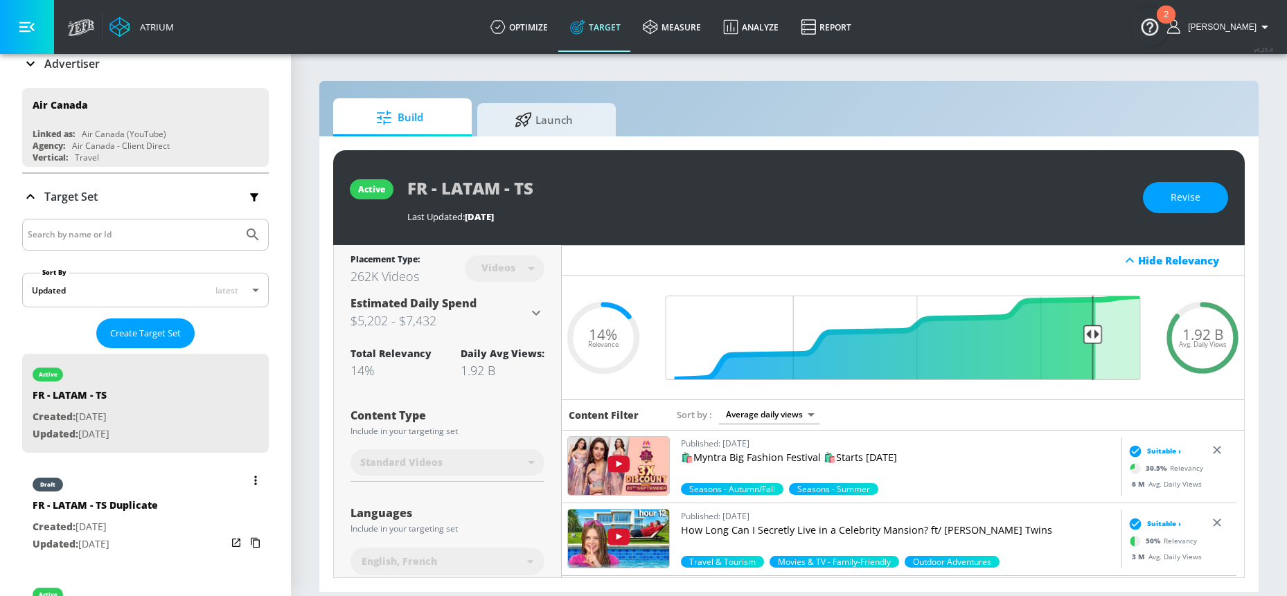
click at [93, 523] on p "Created: [DATE]" at bounding box center [95, 527] width 125 height 17
type input "FR - LATAM - TS Duplicate"
type input "0.05"
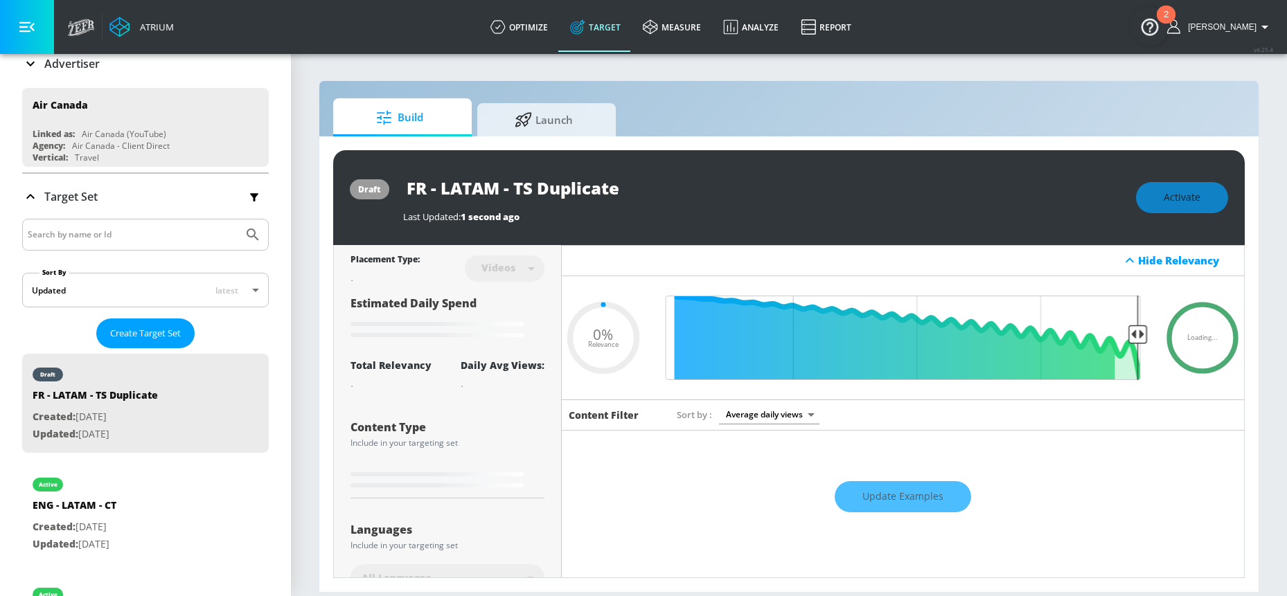
click at [598, 195] on input "FR - LATAM - TS Duplicate" at bounding box center [576, 187] width 346 height 31
drag, startPoint x: 517, startPoint y: 188, endPoint x: 627, endPoint y: 186, distance: 109.4
click at [627, 186] on input "FR - LATAM - TS Duplicate" at bounding box center [576, 187] width 346 height 31
type input "FR - LATAM - C"
type input "0.05"
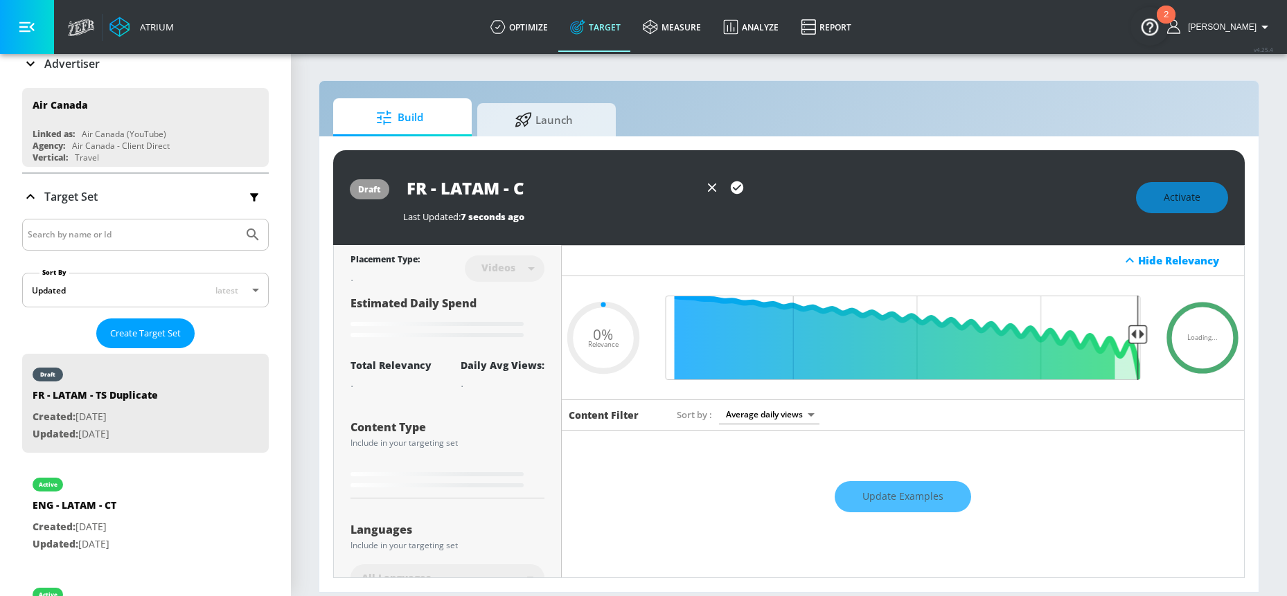
type input "FR - LATAM - [GEOGRAPHIC_DATA]"
type input "0.05"
type input "FR - LATAM - [GEOGRAPHIC_DATA]"
click at [731, 188] on icon "button" at bounding box center [737, 187] width 12 height 12
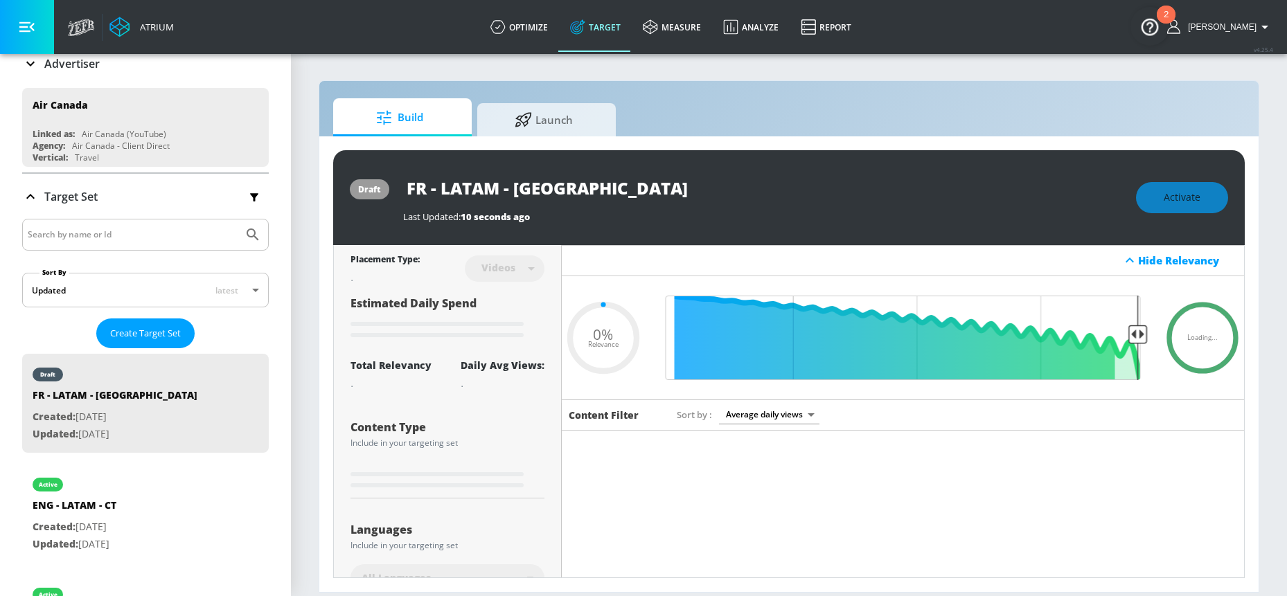
type input "0.05"
type input "FR - LATAM - TS Duplicate"
type input "0.14"
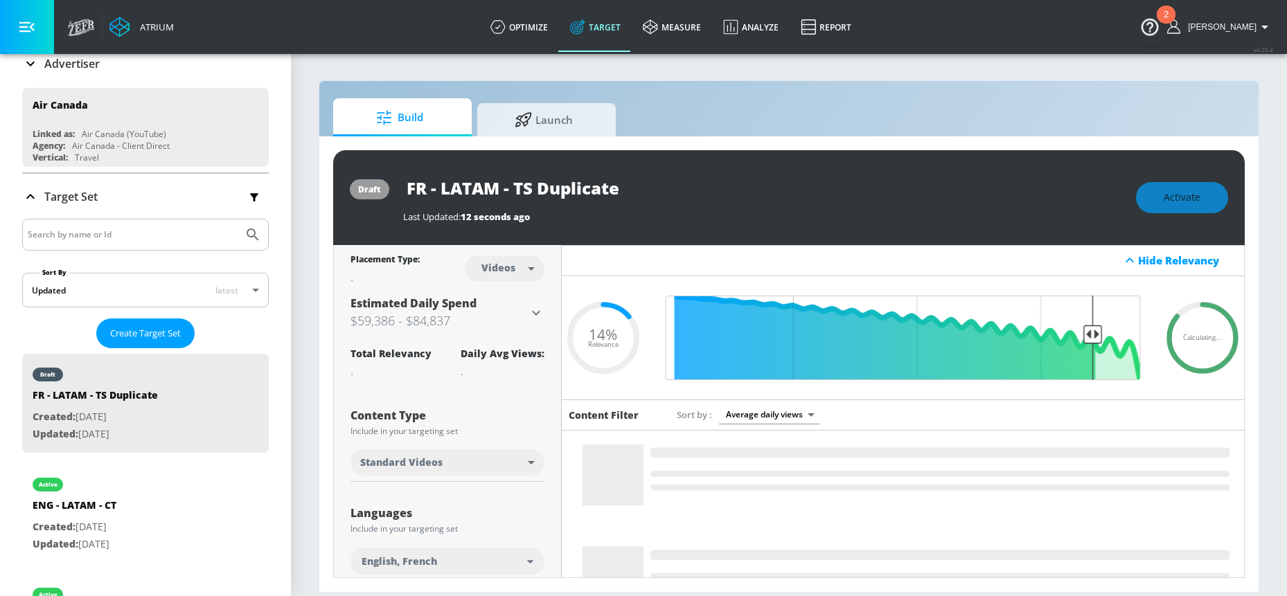
click at [524, 264] on body "Atrium optimize Target measure Analyze Report optimize Target measure Analyze R…" at bounding box center [643, 298] width 1287 height 596
click at [522, 297] on div "Channels" at bounding box center [502, 299] width 50 height 15
type input "channels"
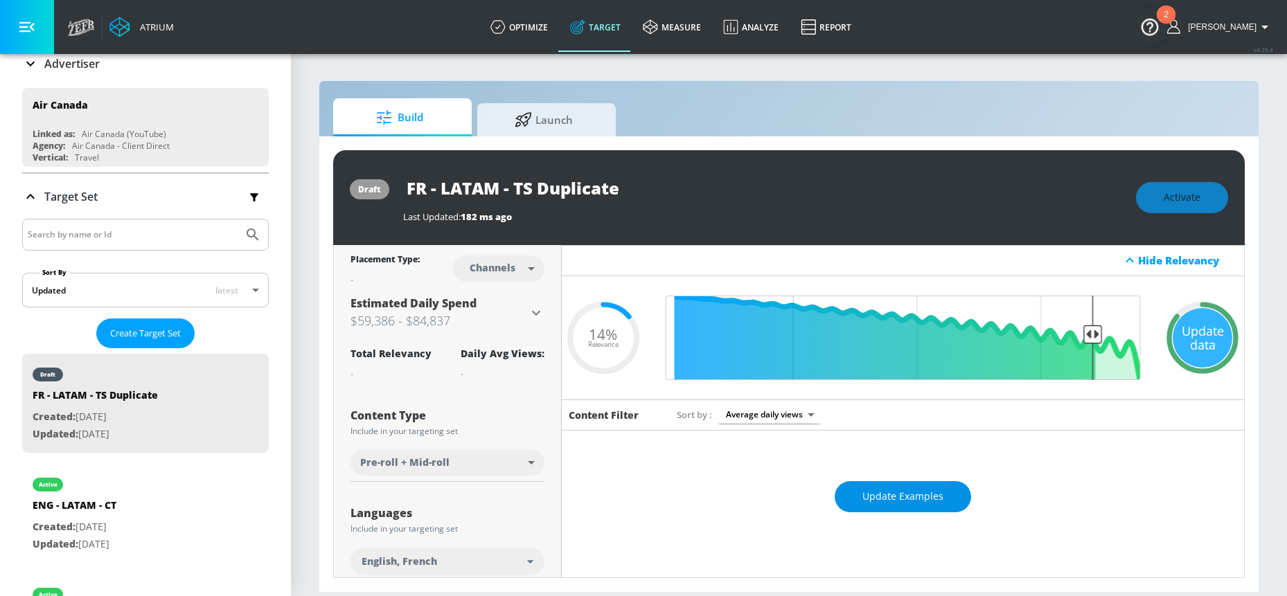
click at [884, 501] on span "Update Examples" at bounding box center [902, 496] width 81 height 17
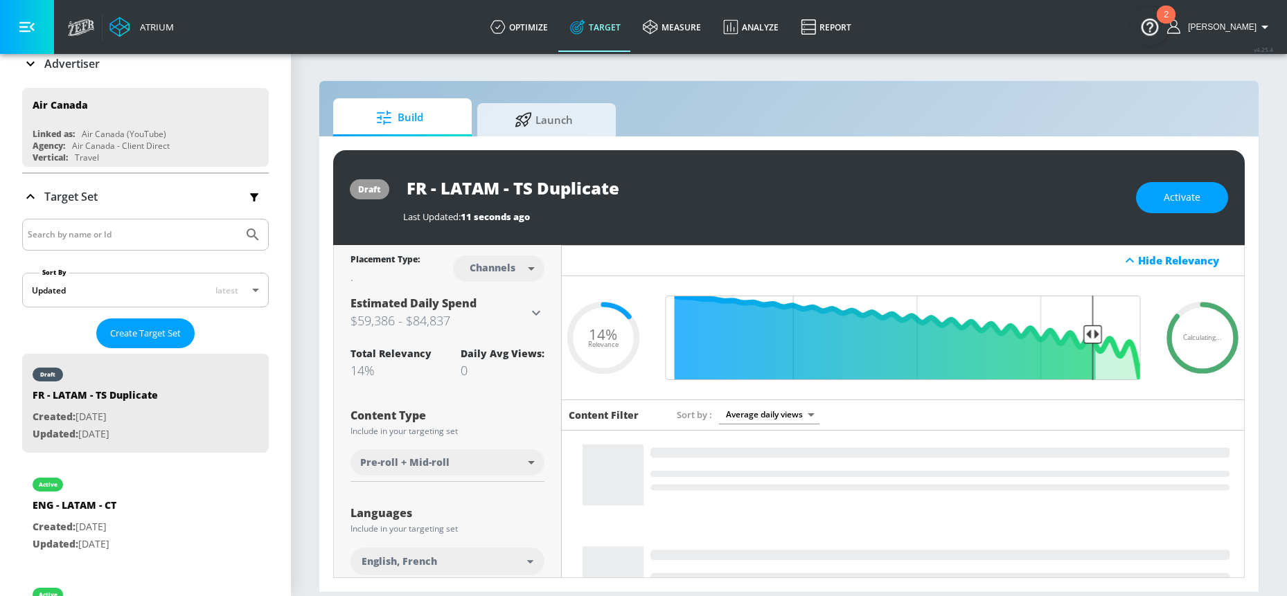
drag, startPoint x: 516, startPoint y: 183, endPoint x: 683, endPoint y: 181, distance: 166.9
click at [683, 181] on input "FR - LATAM - TS Duplicate" at bounding box center [576, 187] width 346 height 31
type input "FR - LATAM - [GEOGRAPHIC_DATA]"
click at [729, 182] on icon "button" at bounding box center [736, 187] width 15 height 15
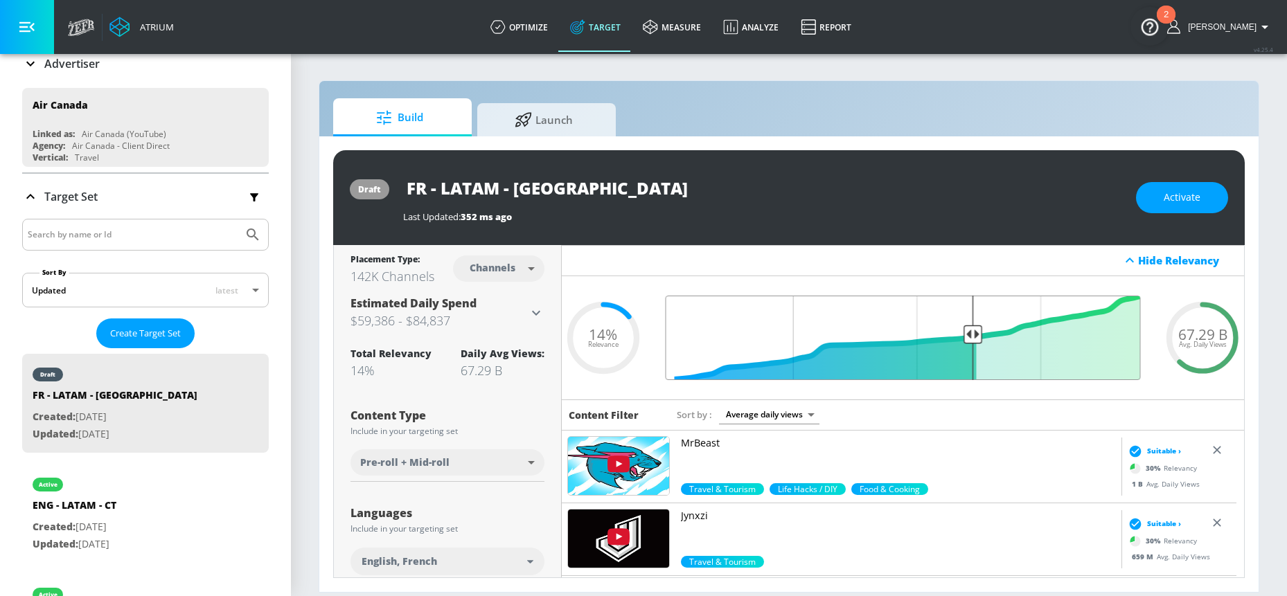
drag, startPoint x: 1082, startPoint y: 334, endPoint x: 964, endPoint y: 346, distance: 119.1
click at [964, 346] on input "Final Threshold" at bounding box center [903, 338] width 489 height 84
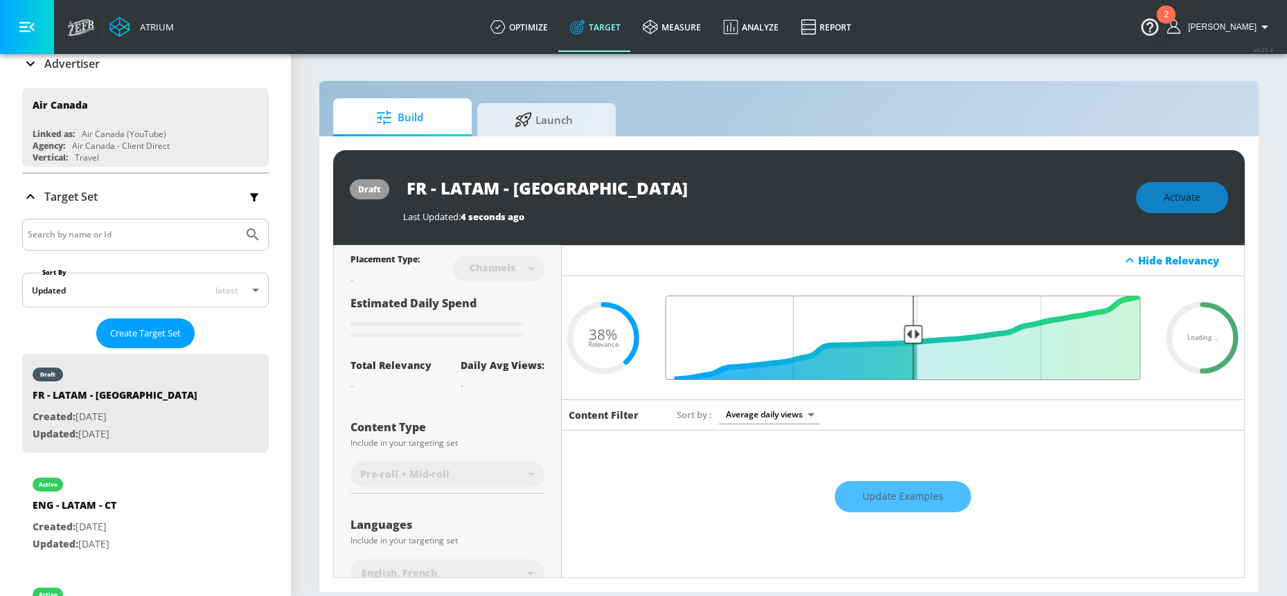
drag, startPoint x: 965, startPoint y: 337, endPoint x: 904, endPoint y: 341, distance: 61.1
click at [904, 341] on input "Final Threshold" at bounding box center [903, 338] width 489 height 84
type input "0.38"
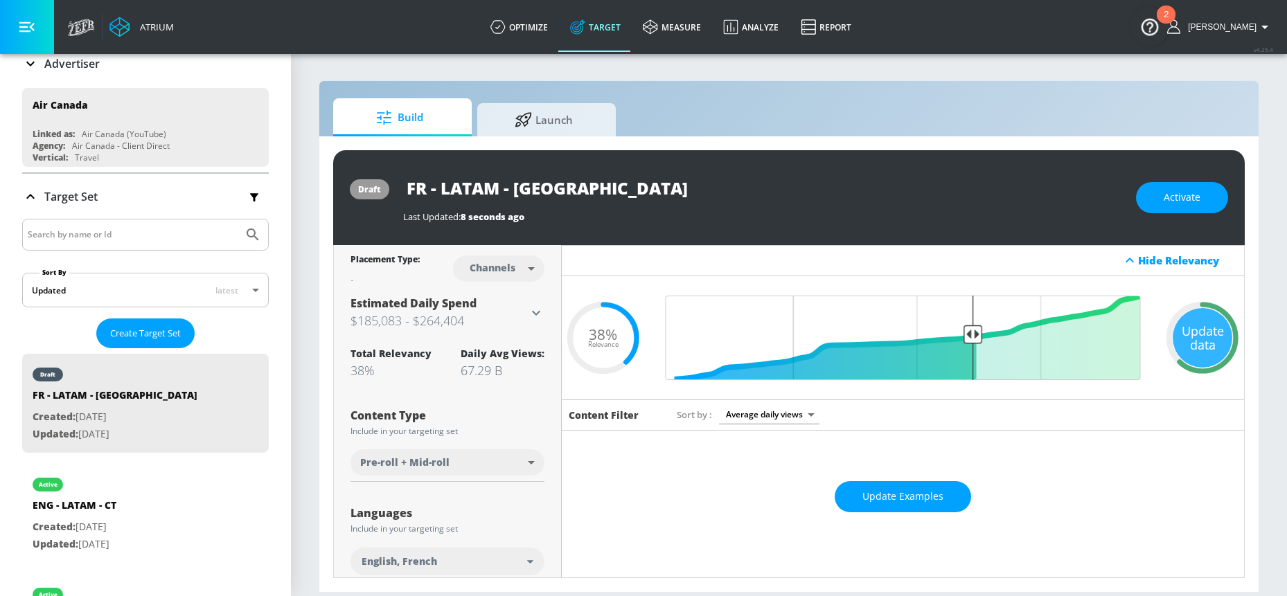
drag, startPoint x: 529, startPoint y: 188, endPoint x: 339, endPoint y: 187, distance: 189.7
click at [339, 187] on div "draft FR - LATAM - CT Last Updated: 8 seconds ago Activate" at bounding box center [788, 197] width 911 height 95
click at [893, 492] on span "Update Examples" at bounding box center [902, 496] width 81 height 17
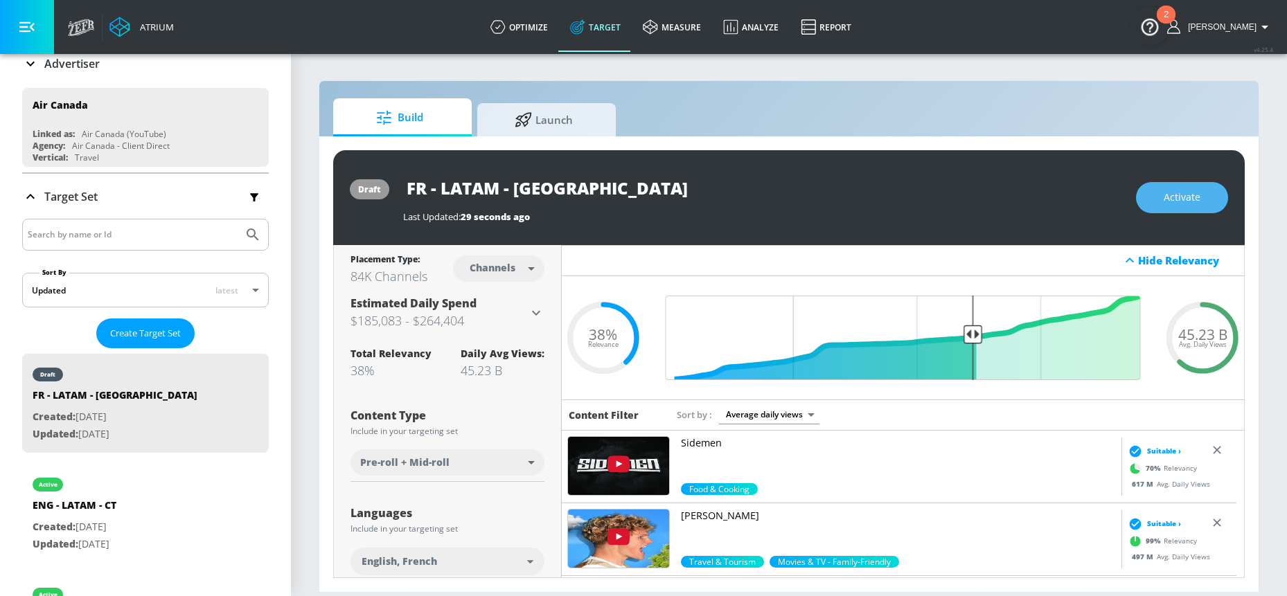
click at [1167, 203] on span "Activate" at bounding box center [1181, 197] width 37 height 17
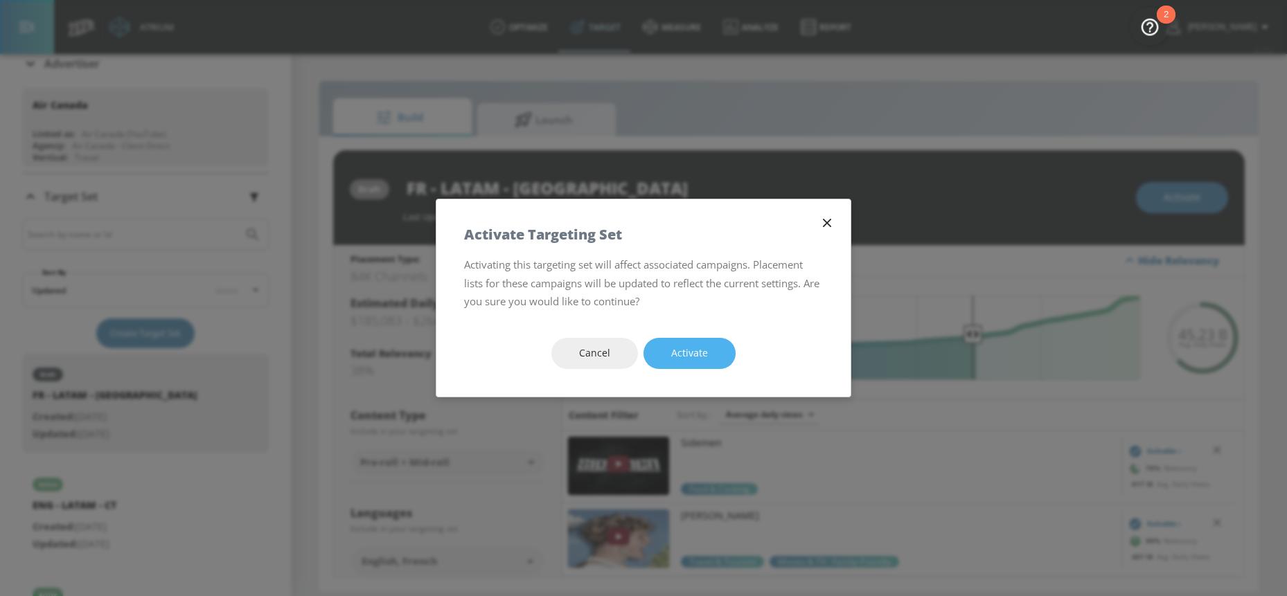
click at [700, 348] on span "Activate" at bounding box center [689, 353] width 37 height 17
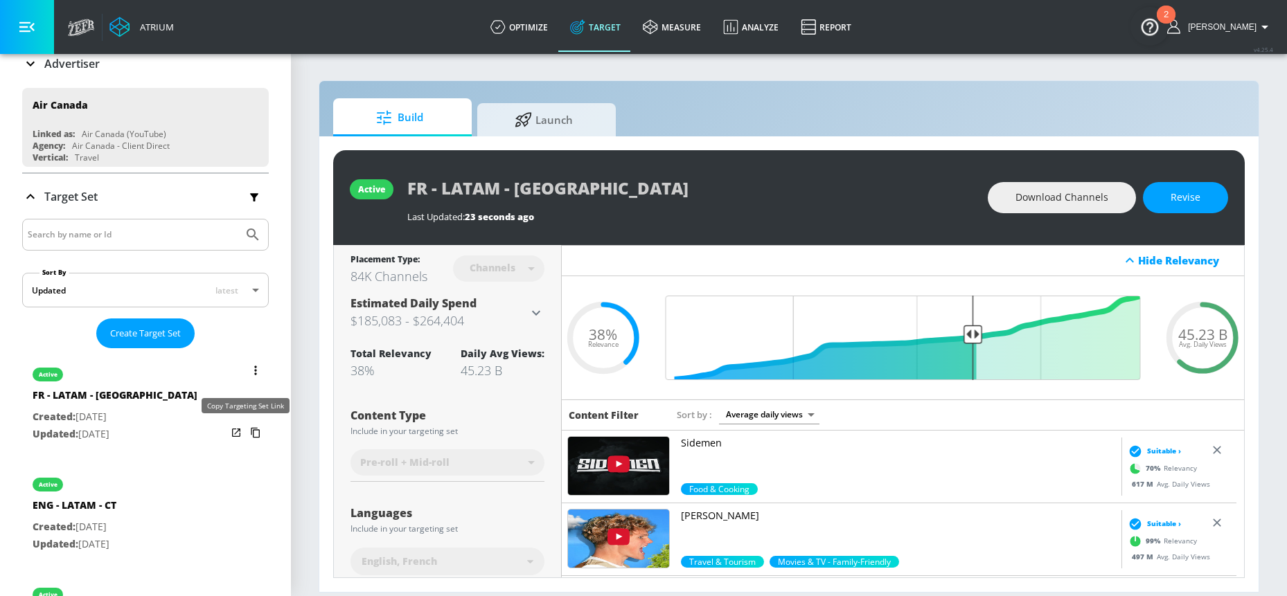
click at [251, 431] on icon "list of Target Set" at bounding box center [255, 433] width 9 height 10
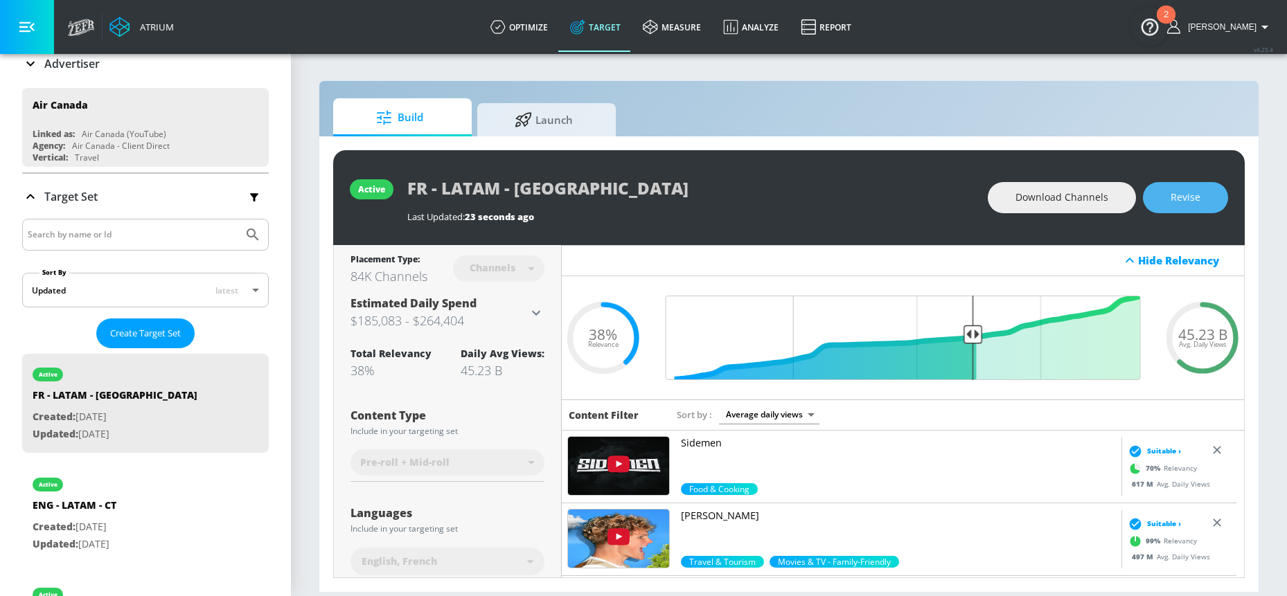
click at [1166, 193] on button "Revise" at bounding box center [1185, 197] width 85 height 31
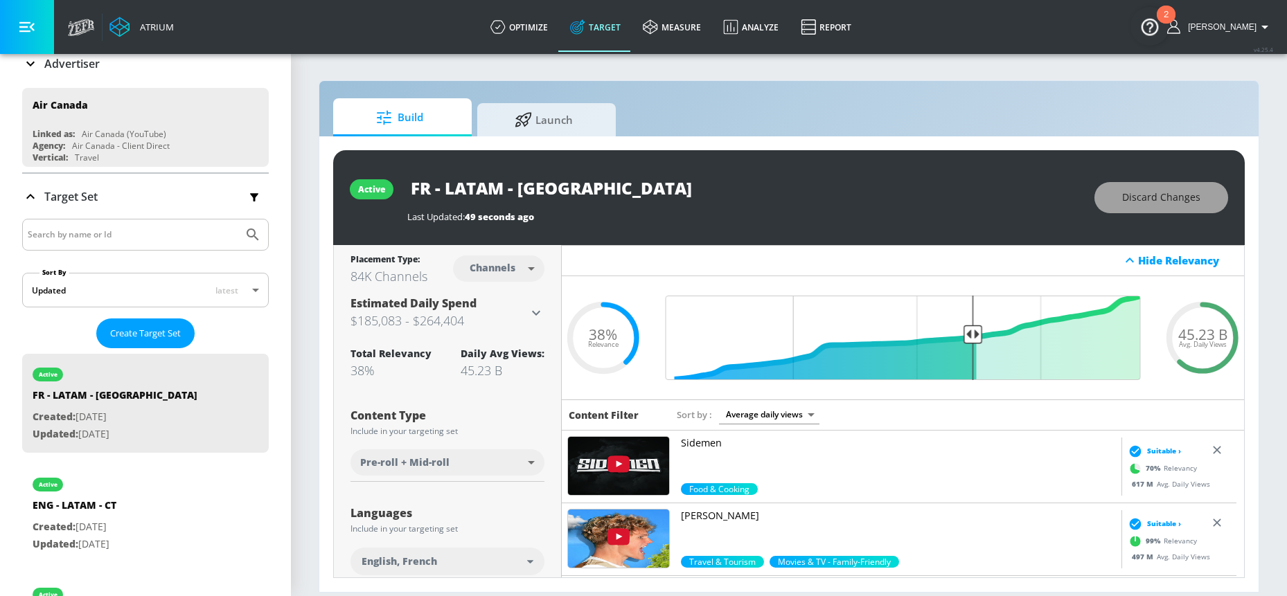
click at [1172, 183] on button "Discard Changes" at bounding box center [1161, 197] width 134 height 31
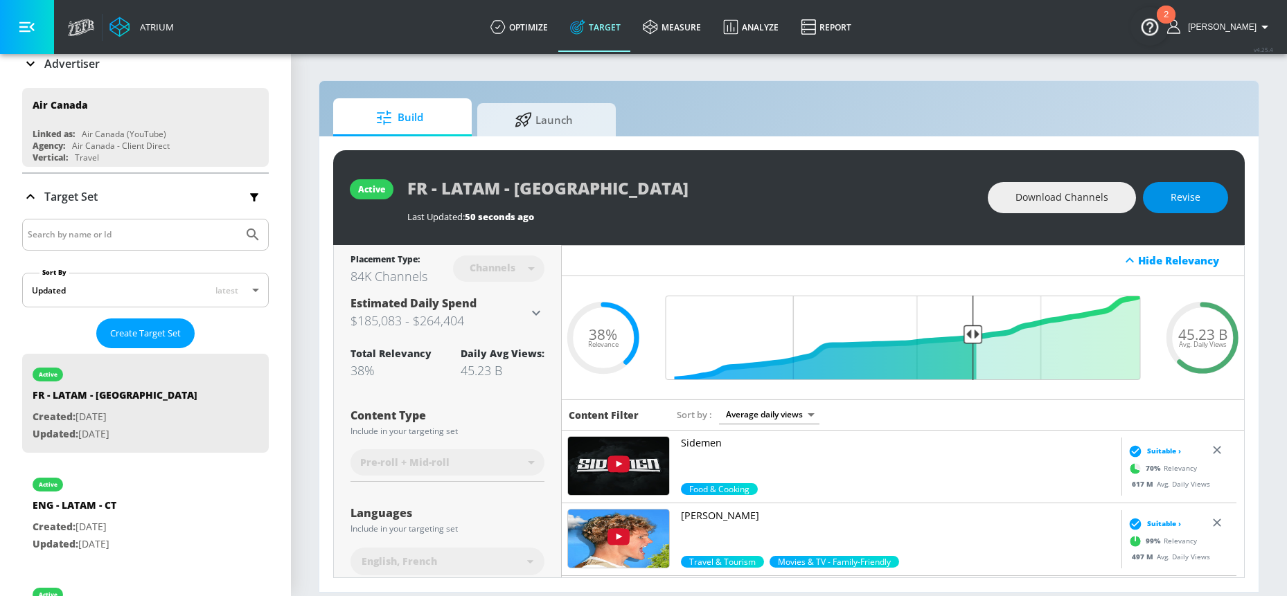
click at [1167, 196] on button "Revise" at bounding box center [1185, 197] width 85 height 31
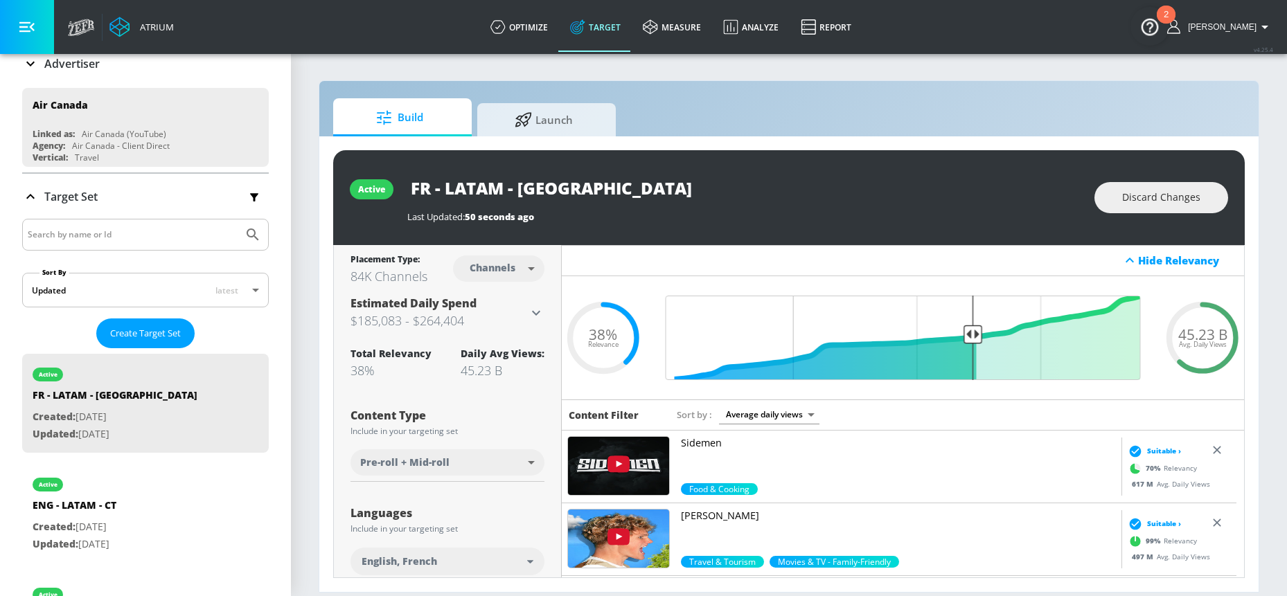
click at [1168, 199] on span "Discard Changes" at bounding box center [1161, 197] width 78 height 17
